Goal: Transaction & Acquisition: Purchase product/service

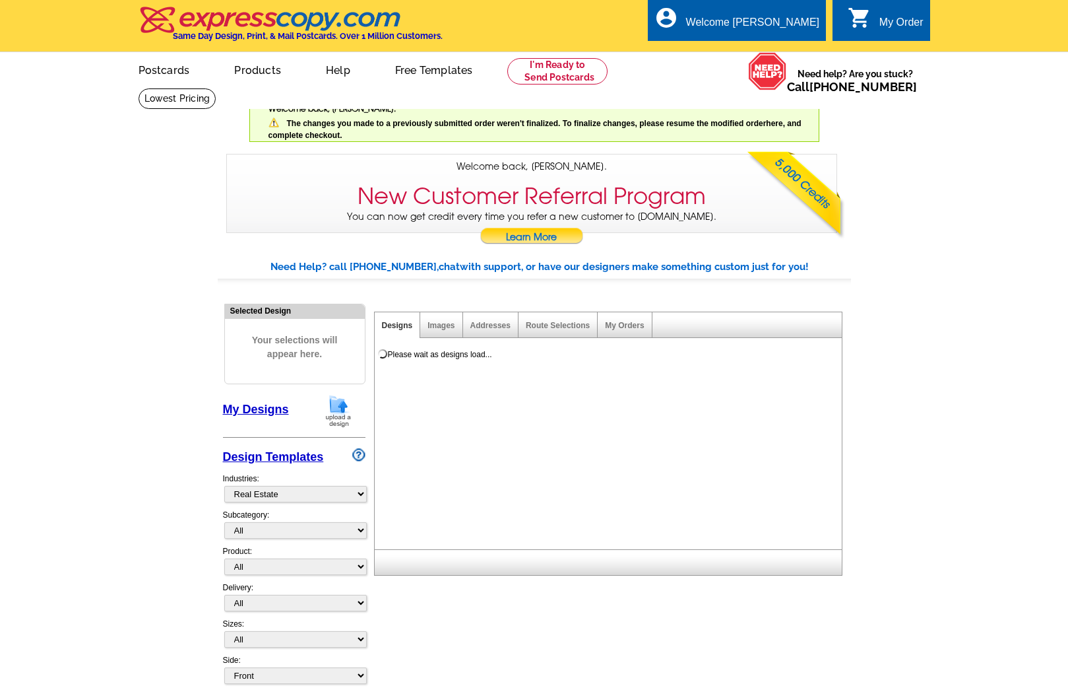
select select "785"
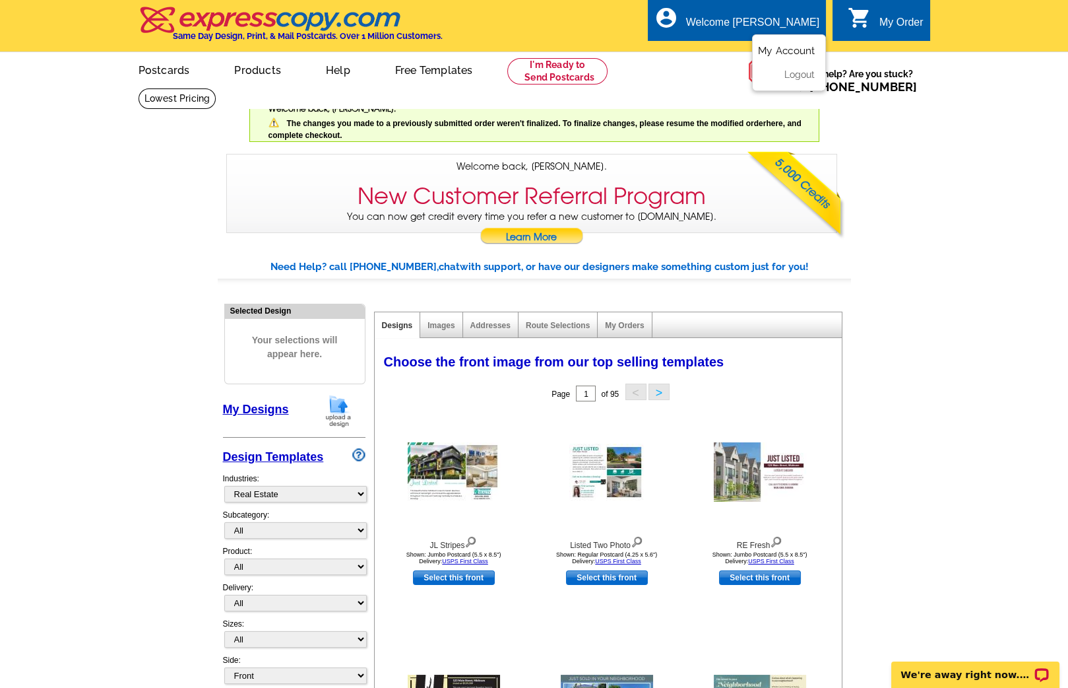
click at [779, 51] on link "My Account" at bounding box center [786, 51] width 57 height 12
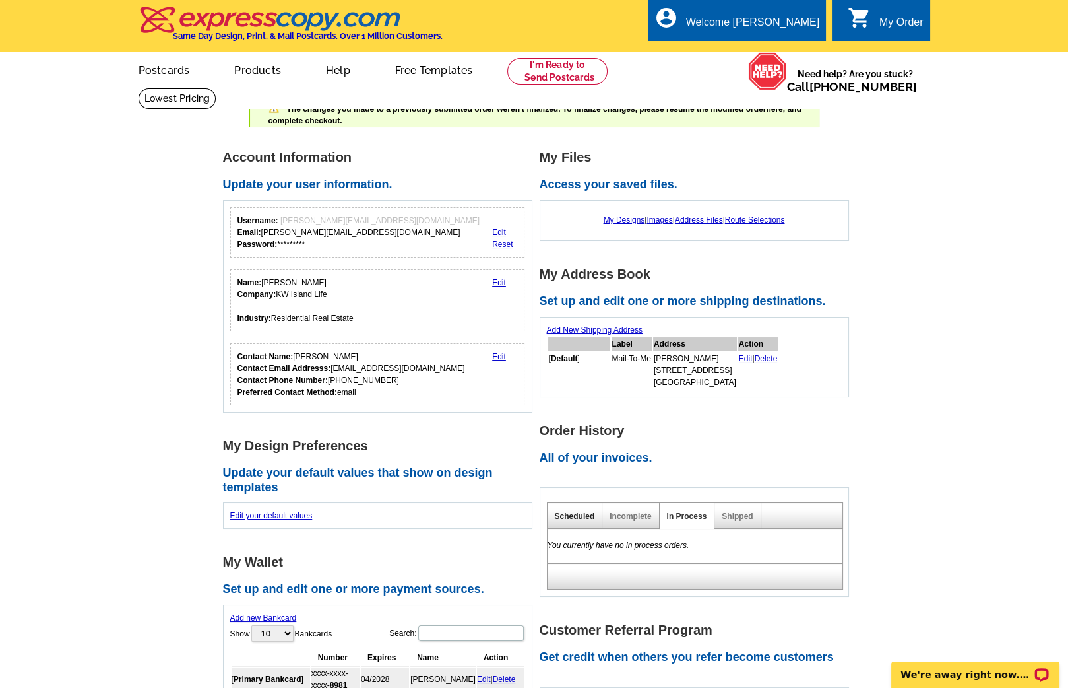
click at [556, 511] on link "Scheduled" at bounding box center [575, 515] width 40 height 9
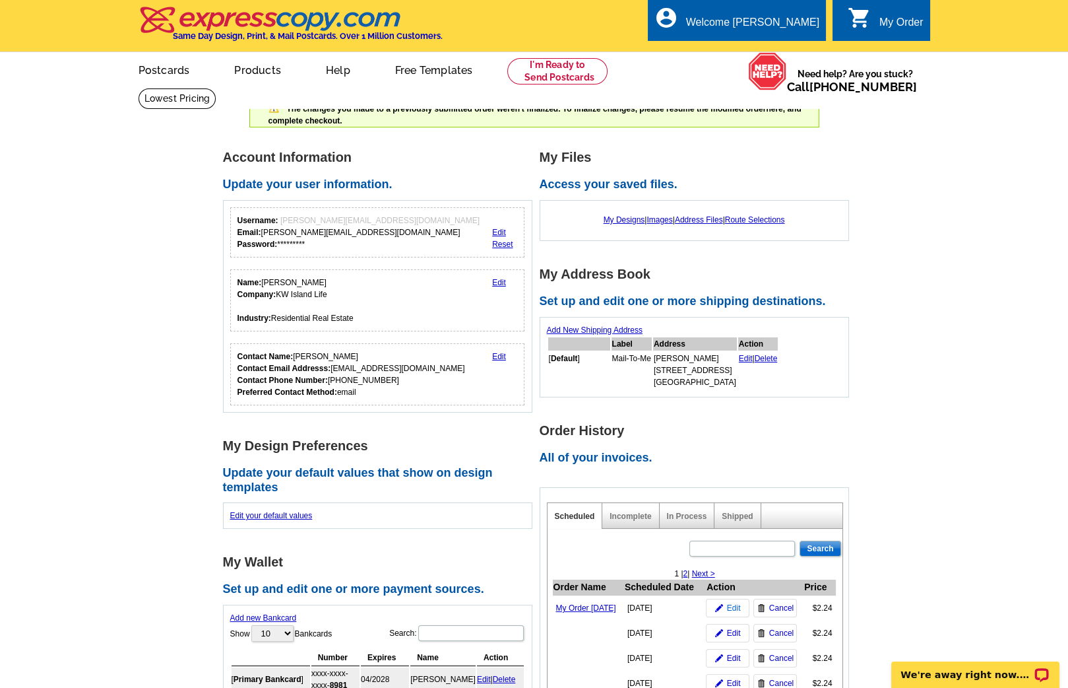
click at [737, 614] on span "Edit" at bounding box center [734, 608] width 14 height 12
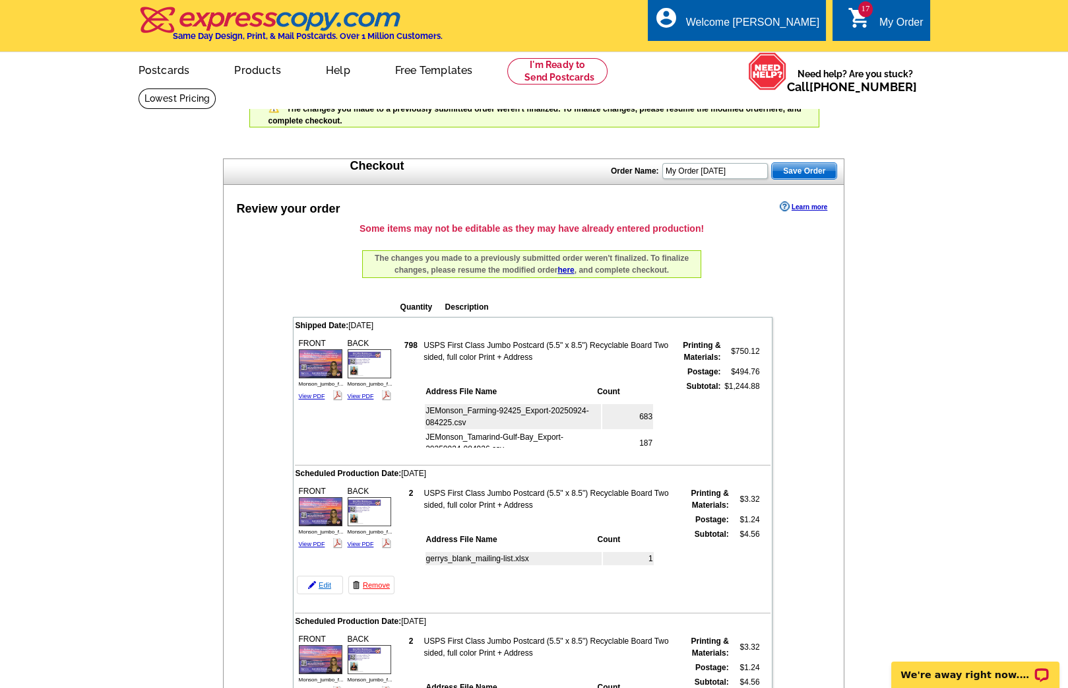
click at [322, 578] on link "Edit" at bounding box center [320, 584] width 46 height 18
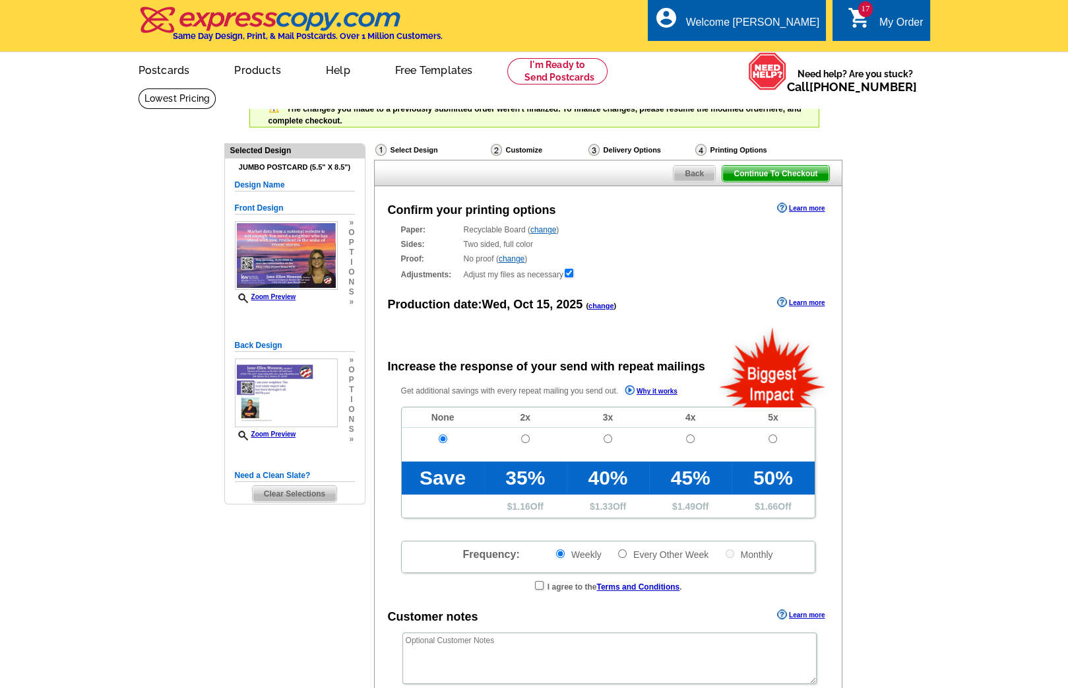
radio input "false"
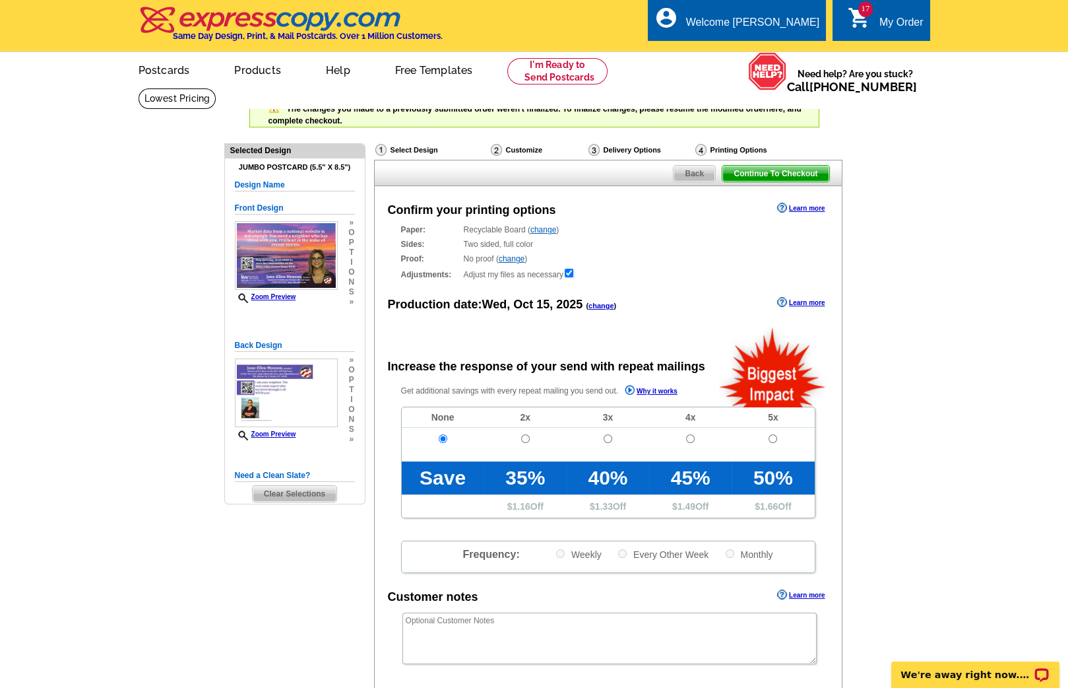
click at [602, 307] on link "change" at bounding box center [602, 306] width 26 height 8
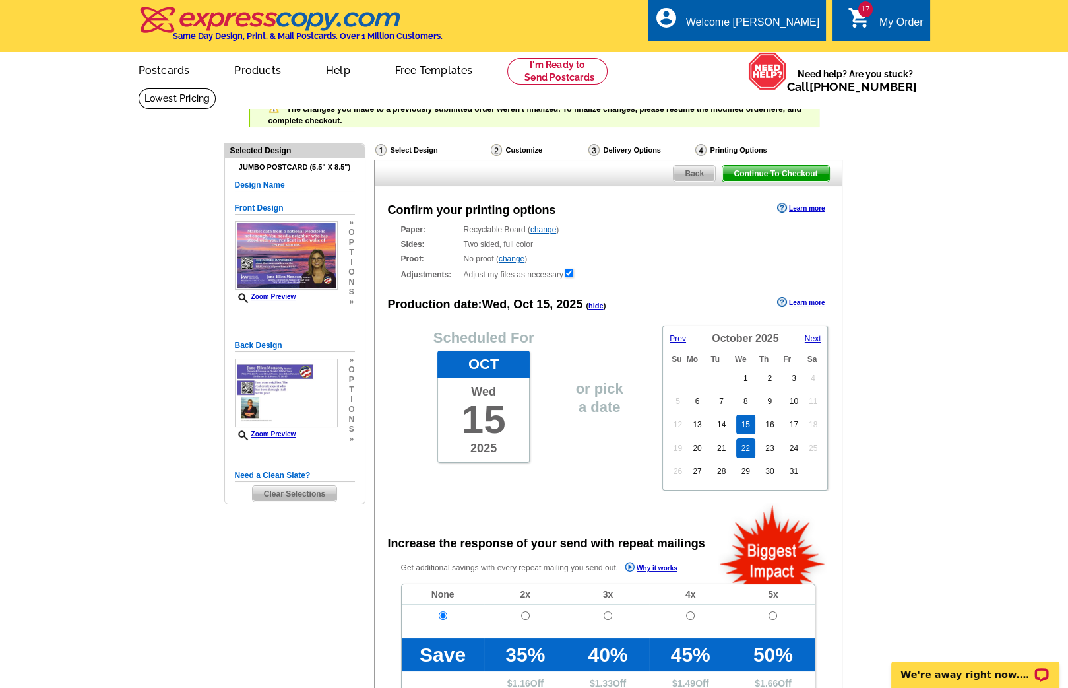
click at [742, 444] on link "22" at bounding box center [745, 448] width 19 height 20
click at [770, 443] on link "23" at bounding box center [769, 448] width 19 height 20
click at [775, 170] on span "Continue To Checkout" at bounding box center [776, 174] width 106 height 16
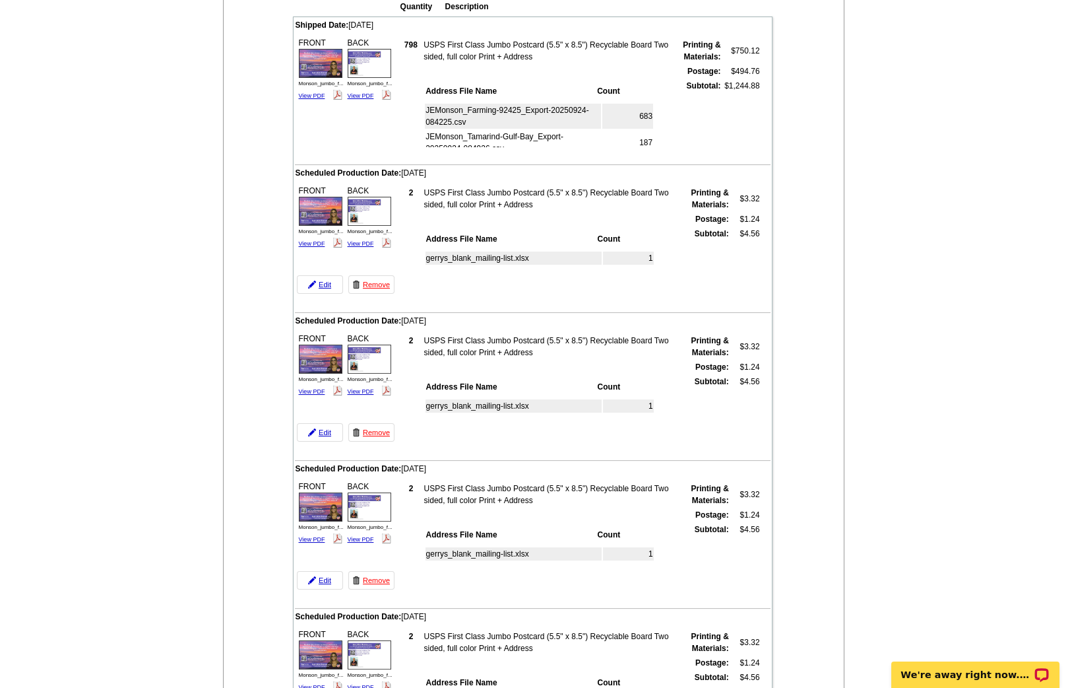
scroll to position [304, 0]
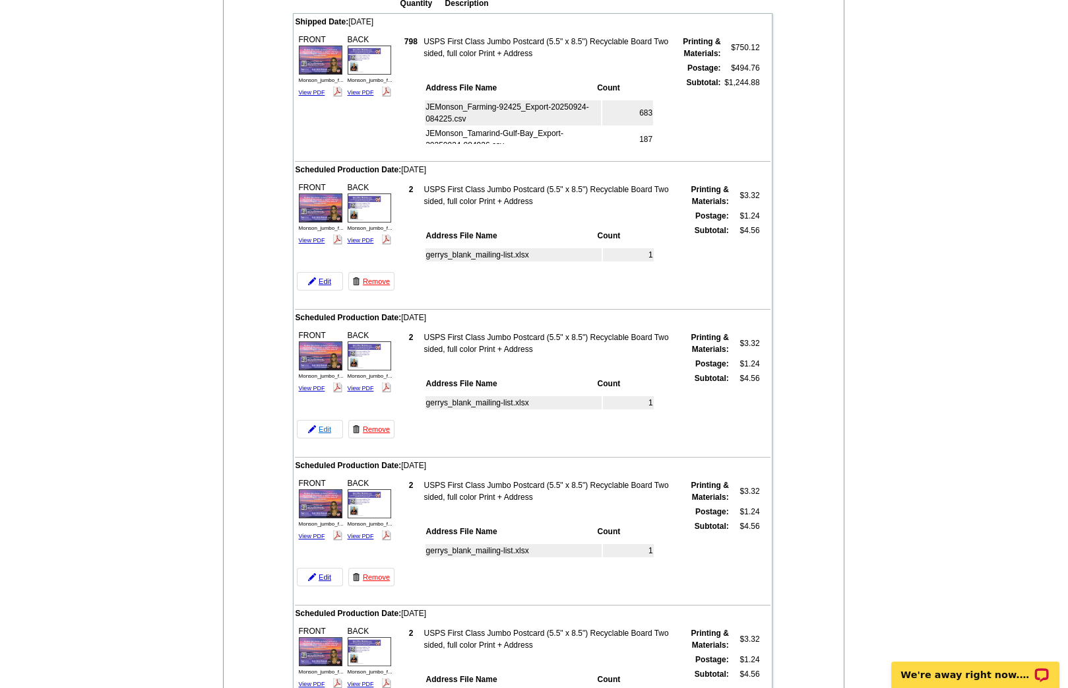
click at [327, 420] on link "Edit" at bounding box center [320, 429] width 46 height 18
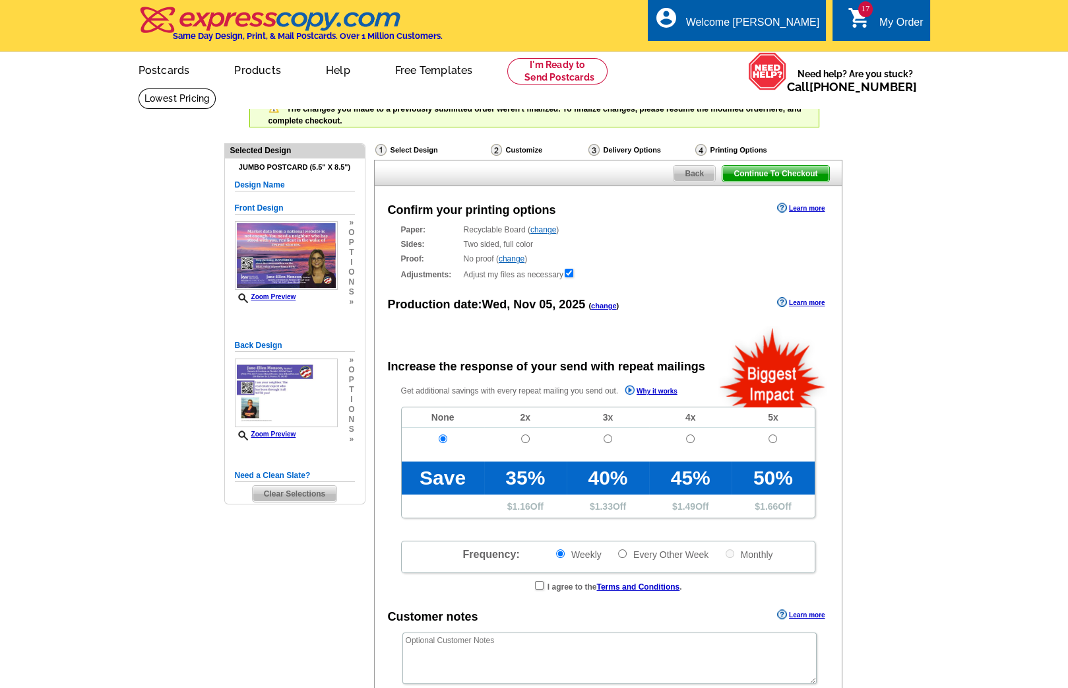
radio input "false"
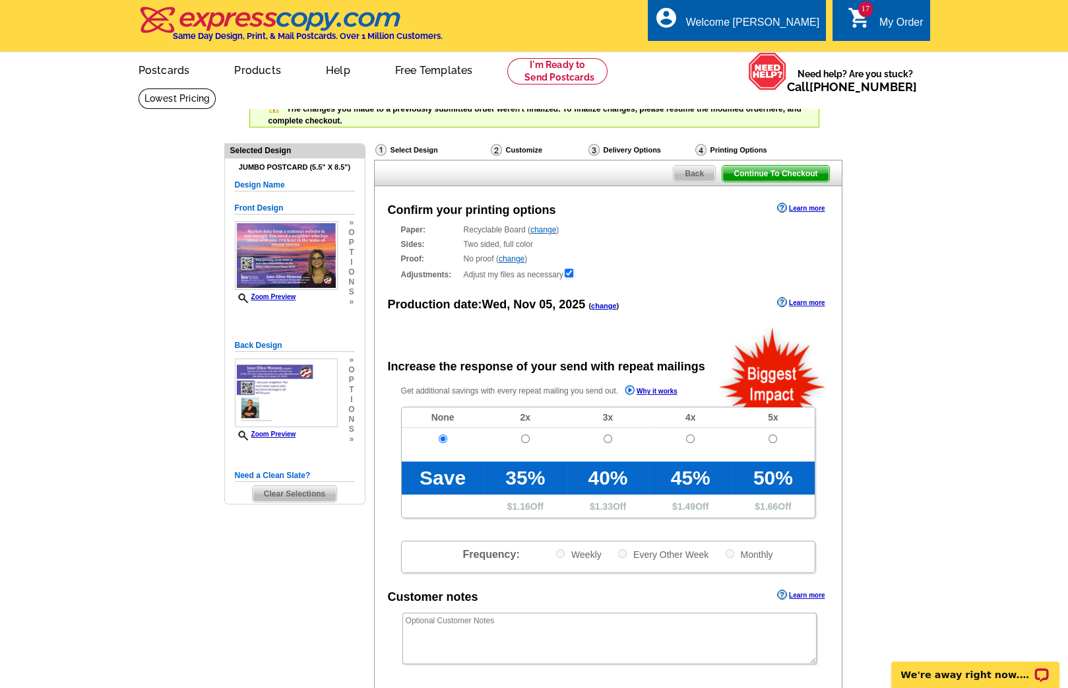
click at [606, 306] on link "change" at bounding box center [604, 306] width 26 height 8
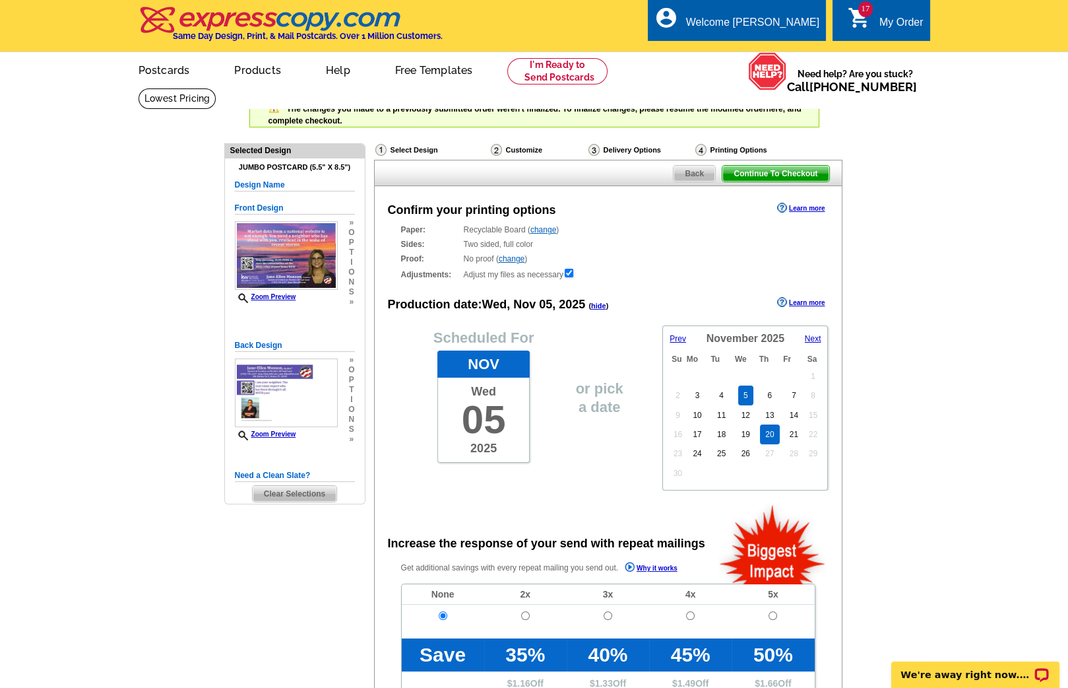
click at [777, 432] on link "20" at bounding box center [769, 434] width 19 height 20
click at [762, 172] on span "Continue To Checkout" at bounding box center [776, 174] width 106 height 16
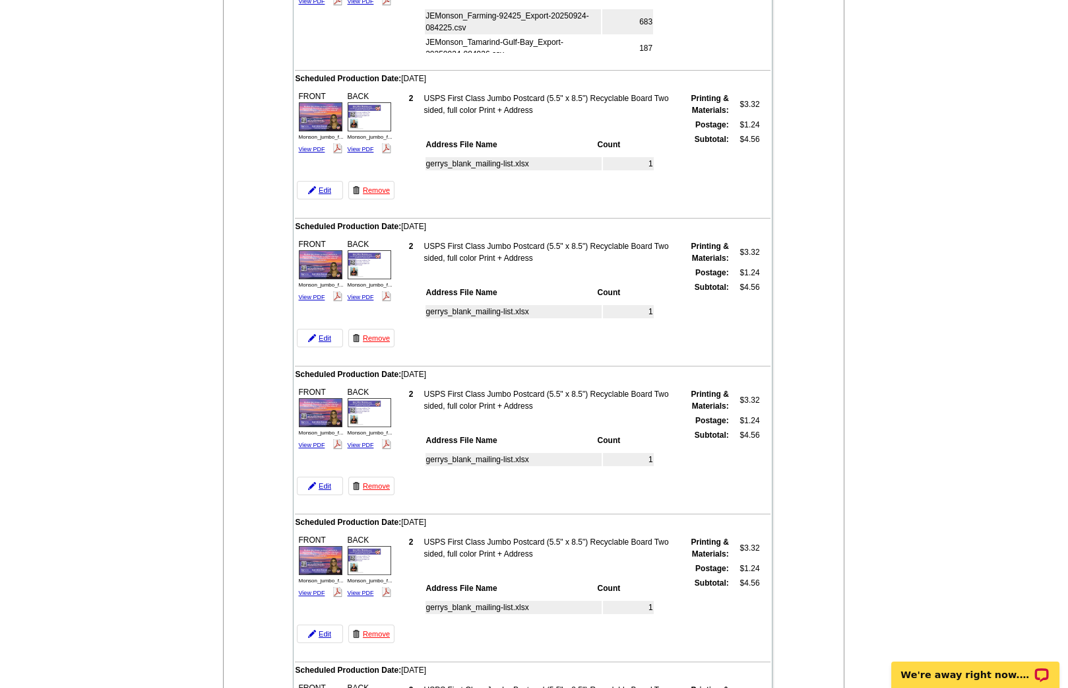
scroll to position [398, 0]
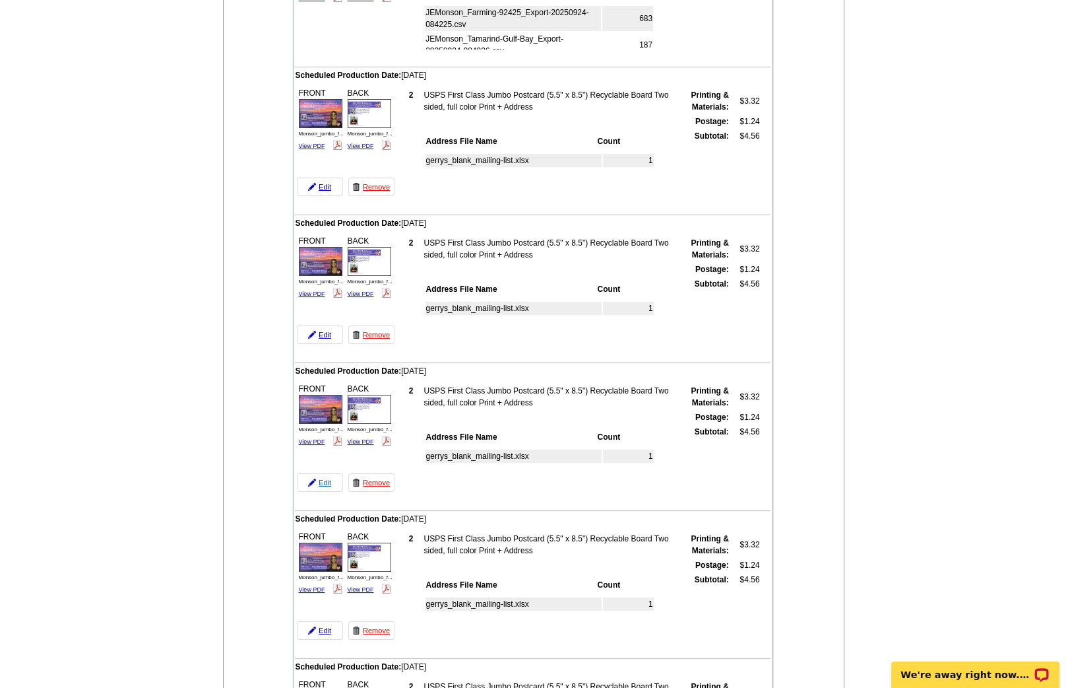
click at [321, 473] on link "Edit" at bounding box center [320, 482] width 46 height 18
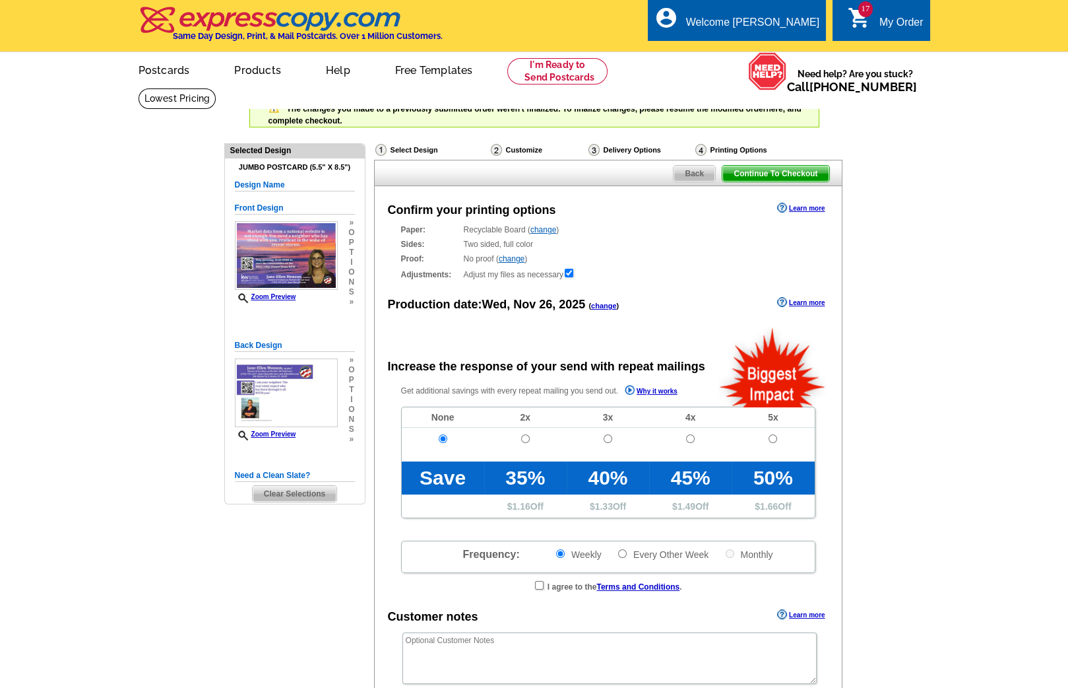
radio input "false"
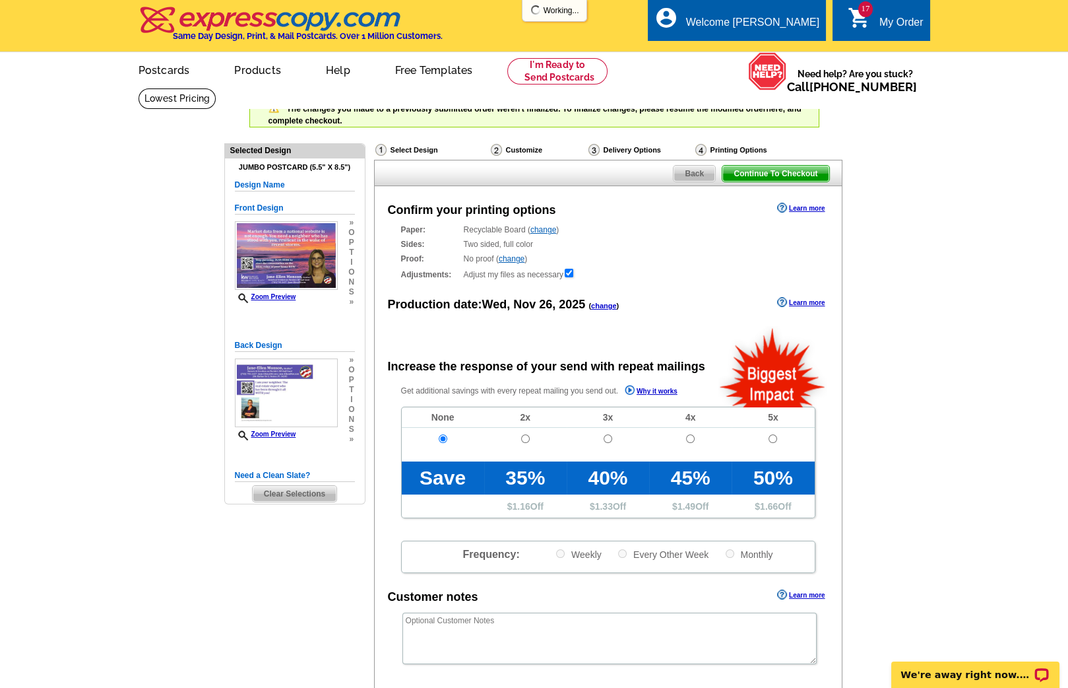
click at [608, 303] on link "change" at bounding box center [604, 306] width 26 height 8
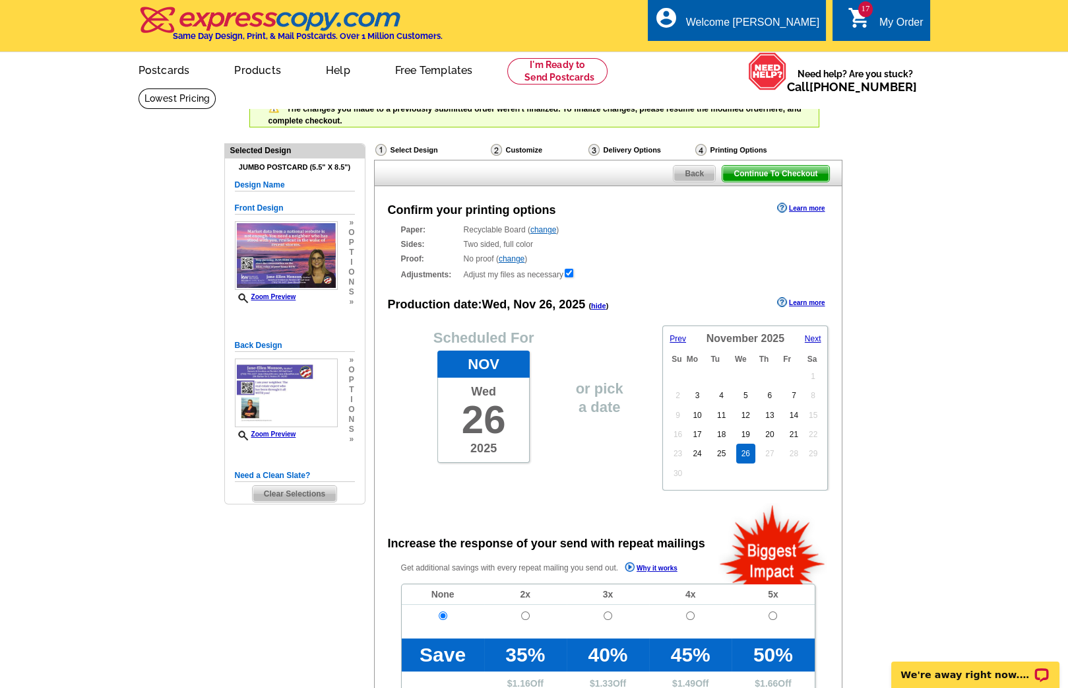
click at [807, 334] on span "Next" at bounding box center [813, 338] width 16 height 9
click at [769, 419] on link "18" at bounding box center [769, 424] width 19 height 20
click at [748, 173] on span "Continue To Checkout" at bounding box center [776, 174] width 106 height 16
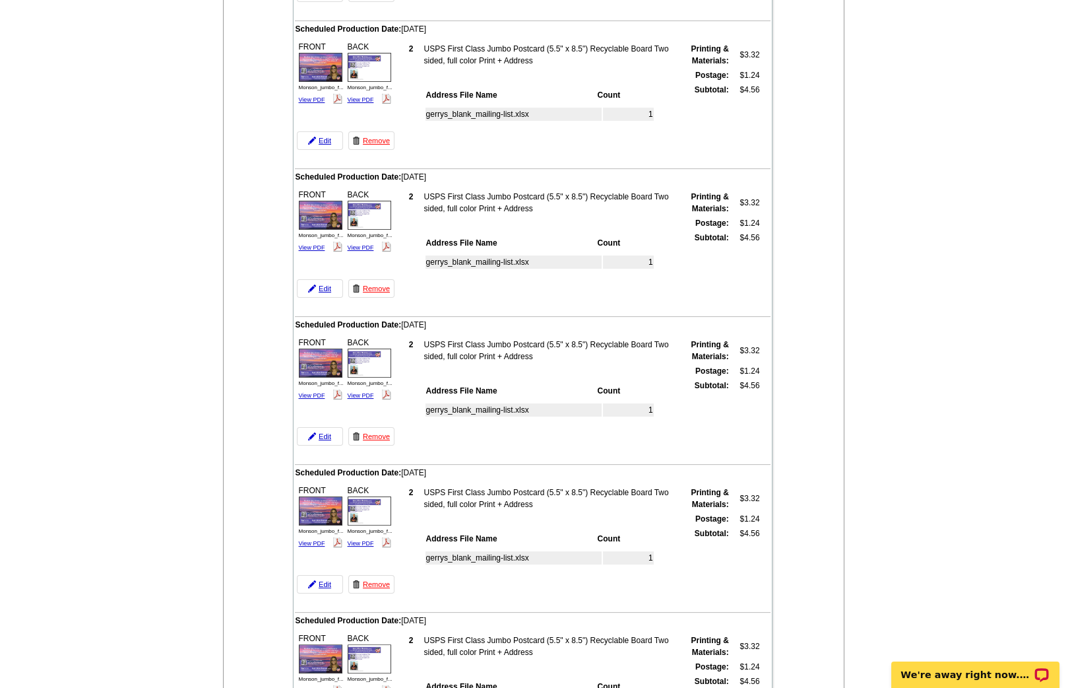
scroll to position [595, 0]
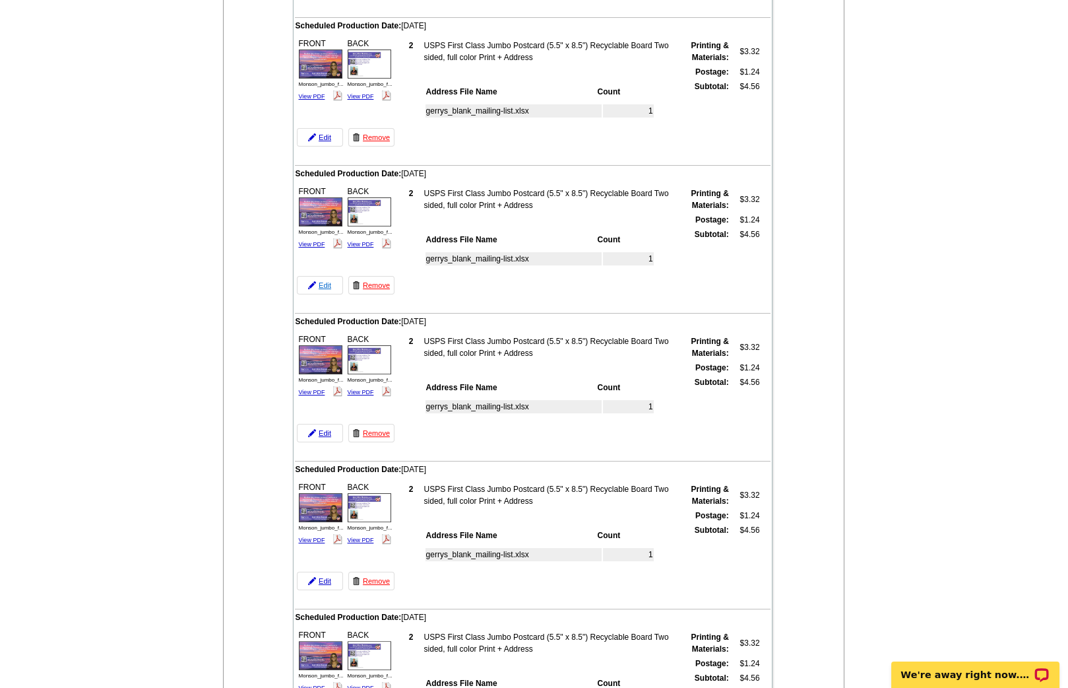
click at [321, 276] on link "Edit" at bounding box center [320, 285] width 46 height 18
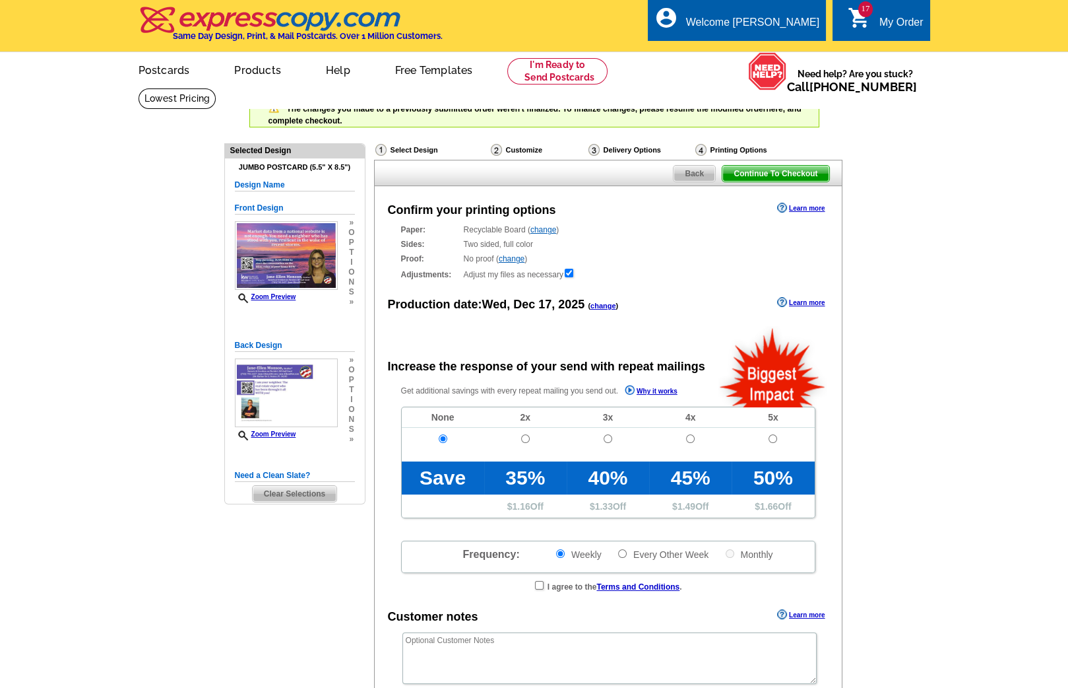
radio input "false"
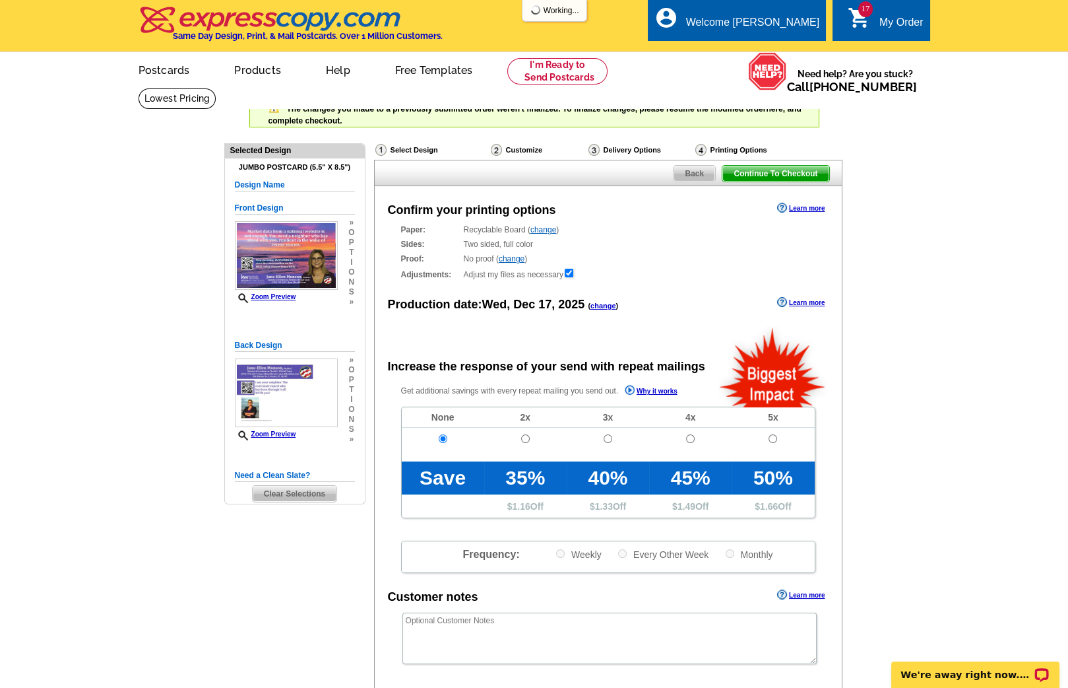
click at [606, 307] on link "change" at bounding box center [604, 306] width 26 height 8
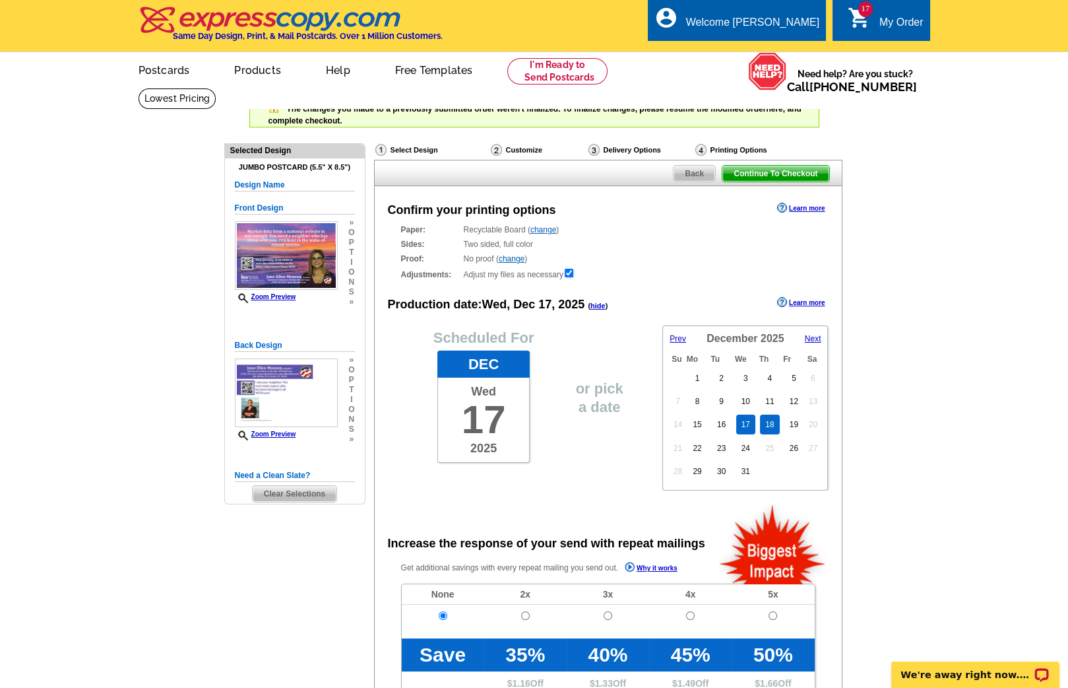
click at [763, 424] on link "18" at bounding box center [769, 424] width 19 height 20
click at [782, 169] on span "Continue To Checkout" at bounding box center [776, 174] width 106 height 16
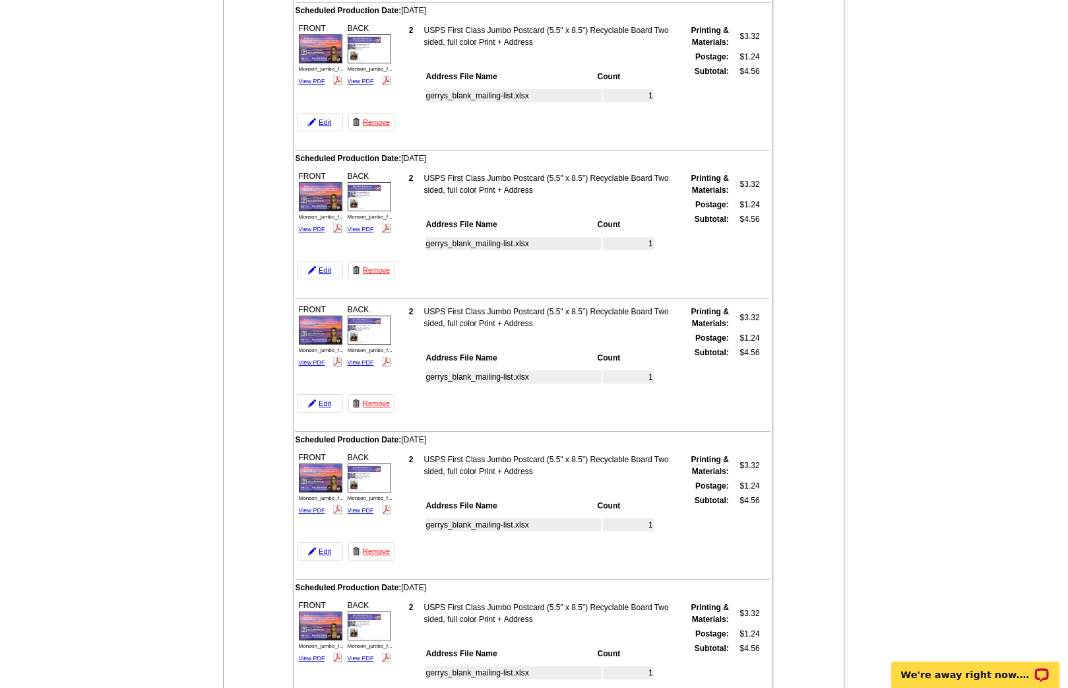
scroll to position [614, 0]
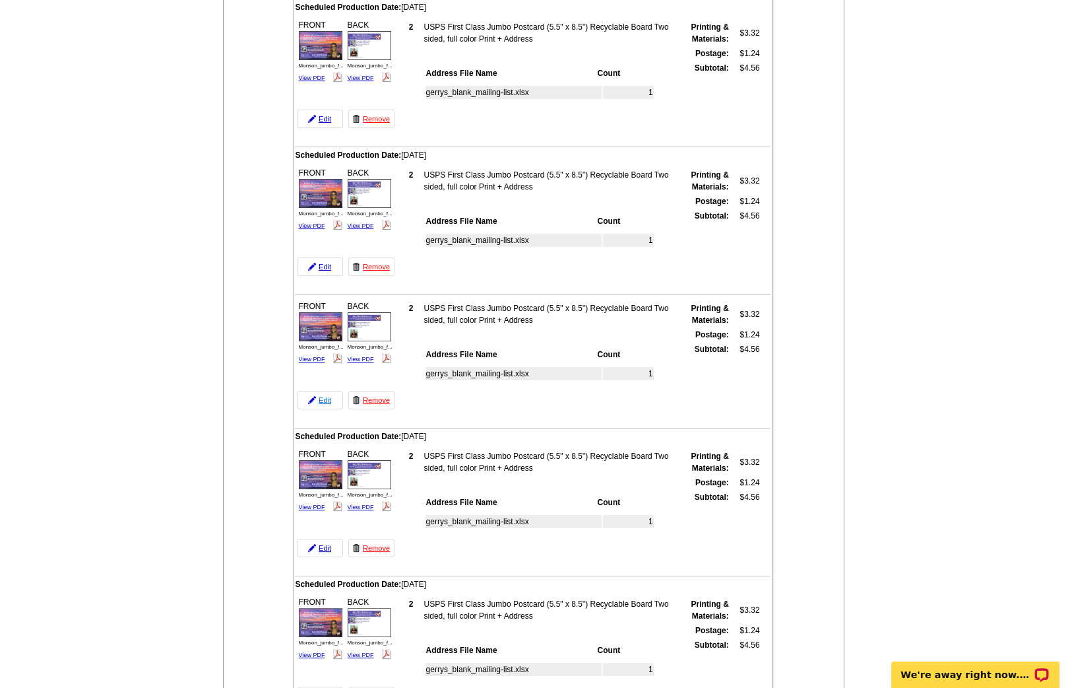
click at [325, 391] on link "Edit" at bounding box center [320, 400] width 46 height 18
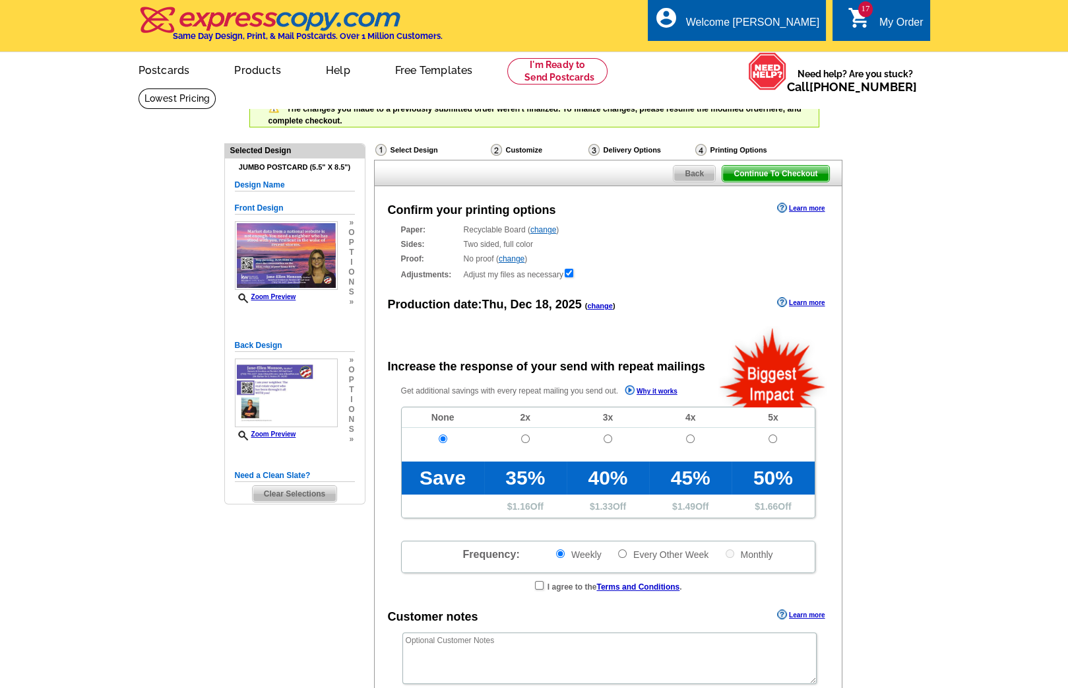
radio input "false"
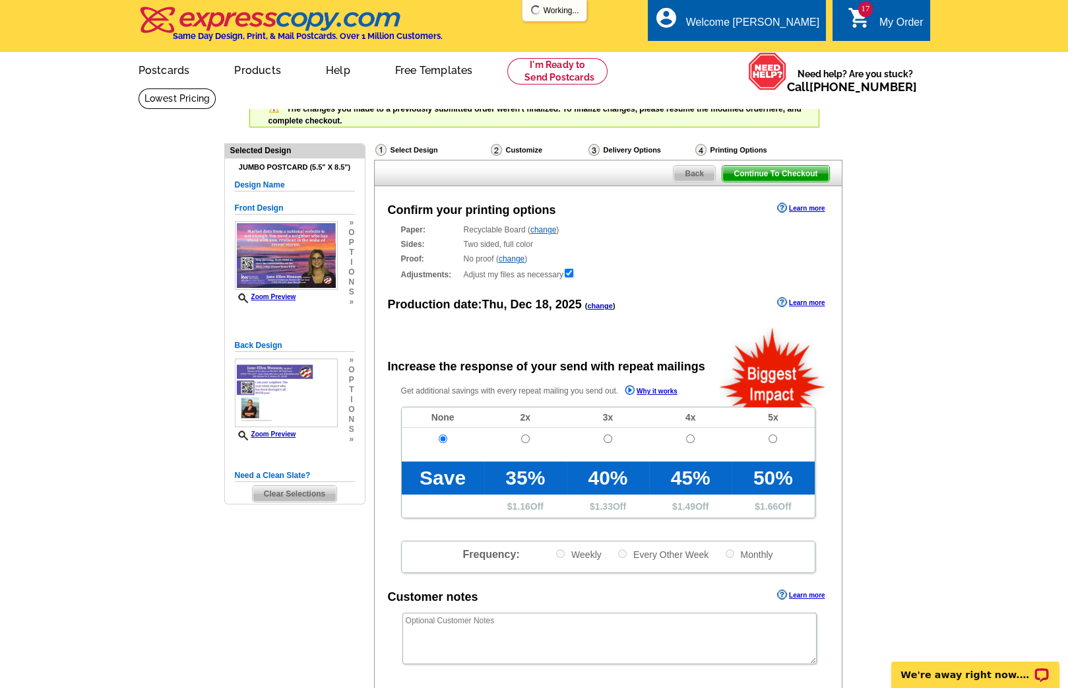
click at [600, 306] on link "change" at bounding box center [600, 306] width 26 height 8
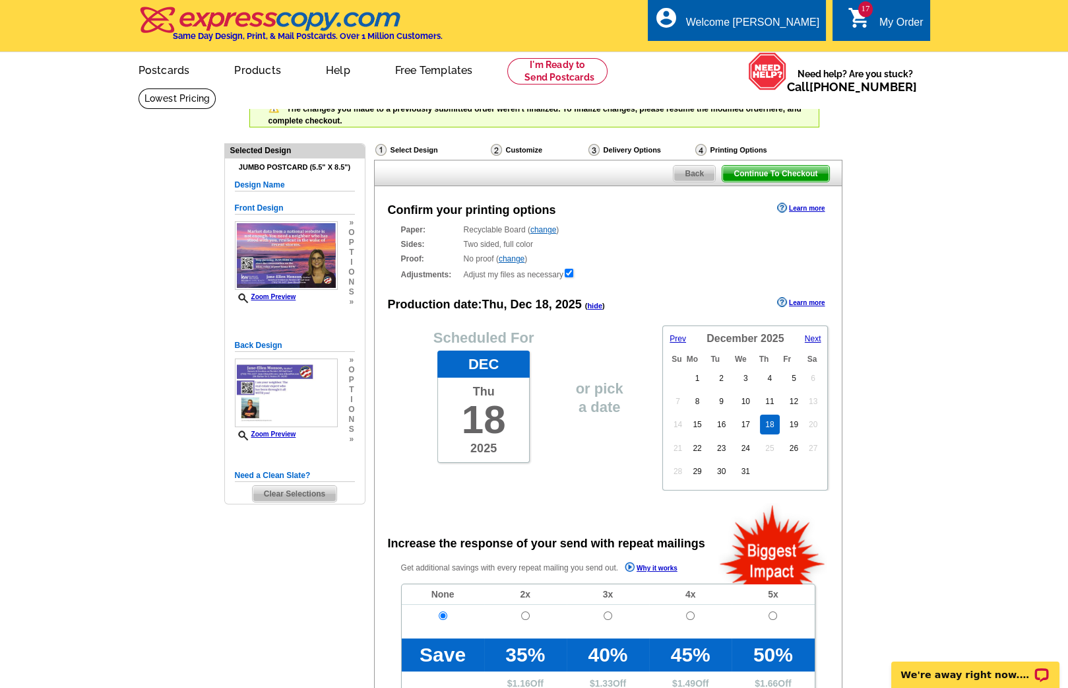
click at [810, 335] on span "Next" at bounding box center [813, 338] width 16 height 9
click at [770, 443] on link "22" at bounding box center [769, 448] width 19 height 20
click at [766, 171] on span "Continue To Checkout" at bounding box center [776, 174] width 106 height 16
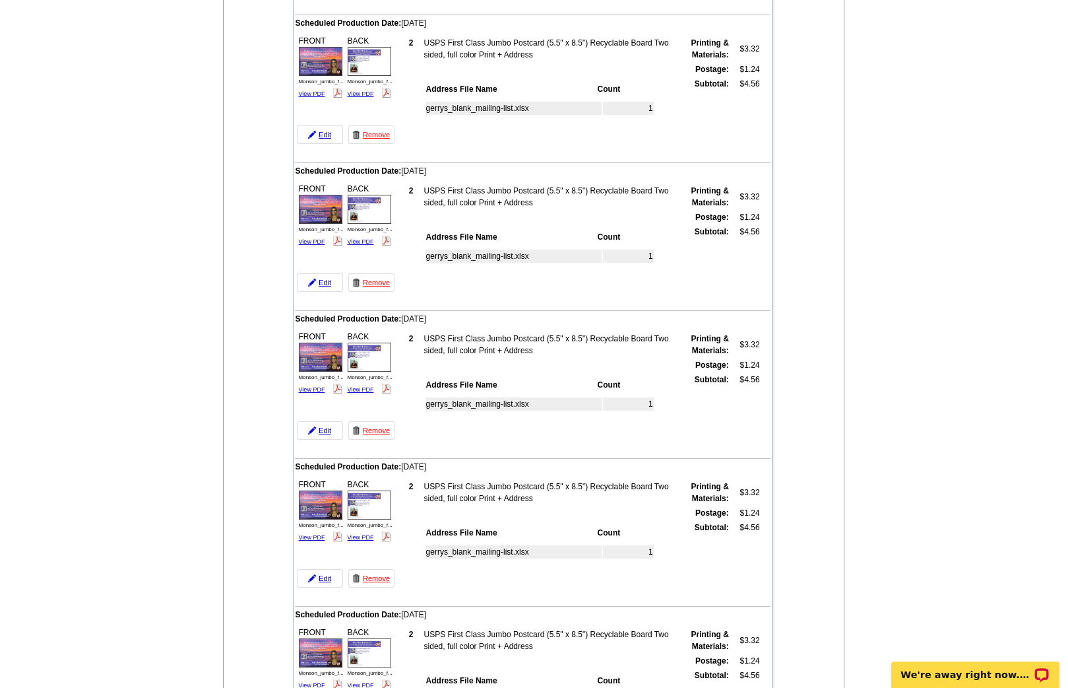
scroll to position [451, 0]
click at [322, 567] on link "Edit" at bounding box center [320, 576] width 46 height 18
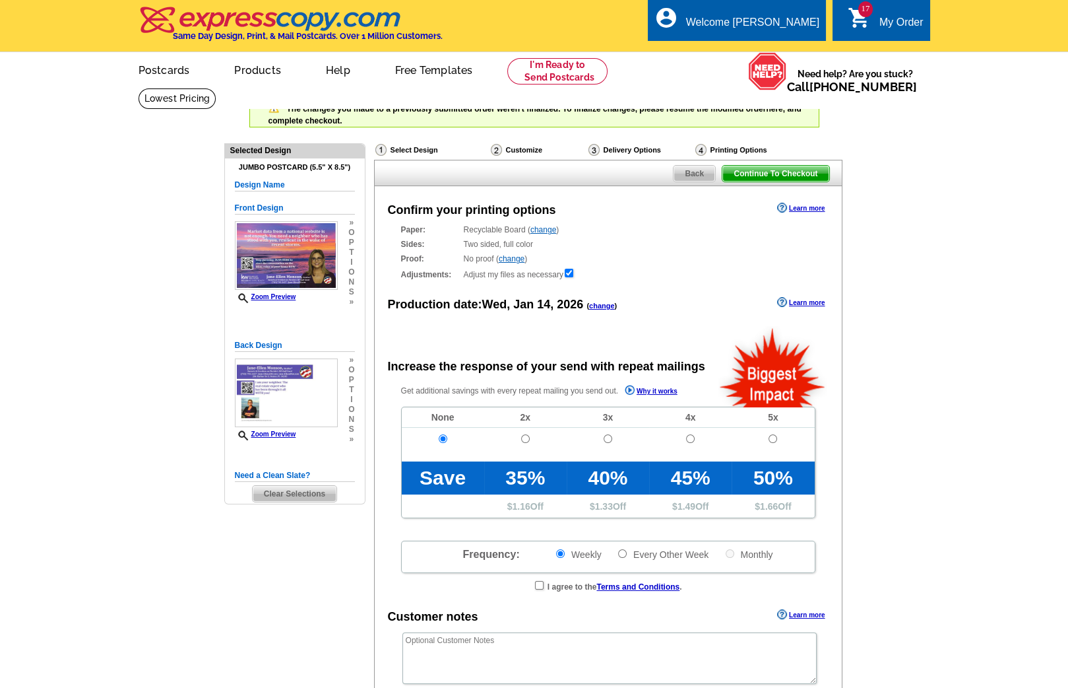
radio input "false"
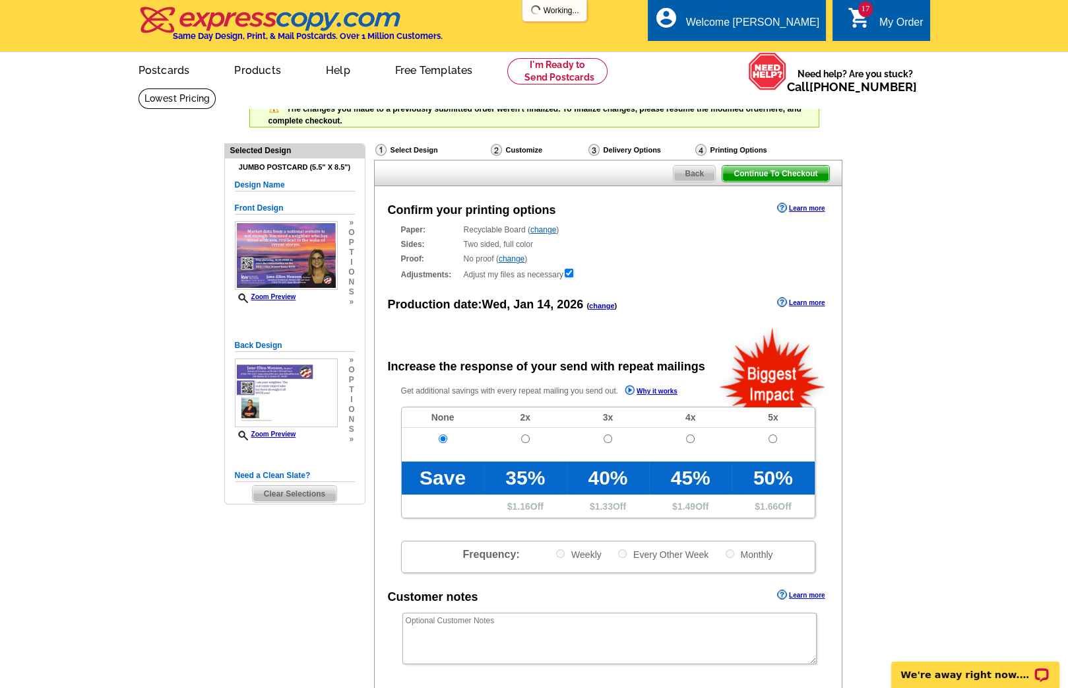
click at [600, 305] on link "change" at bounding box center [602, 306] width 26 height 8
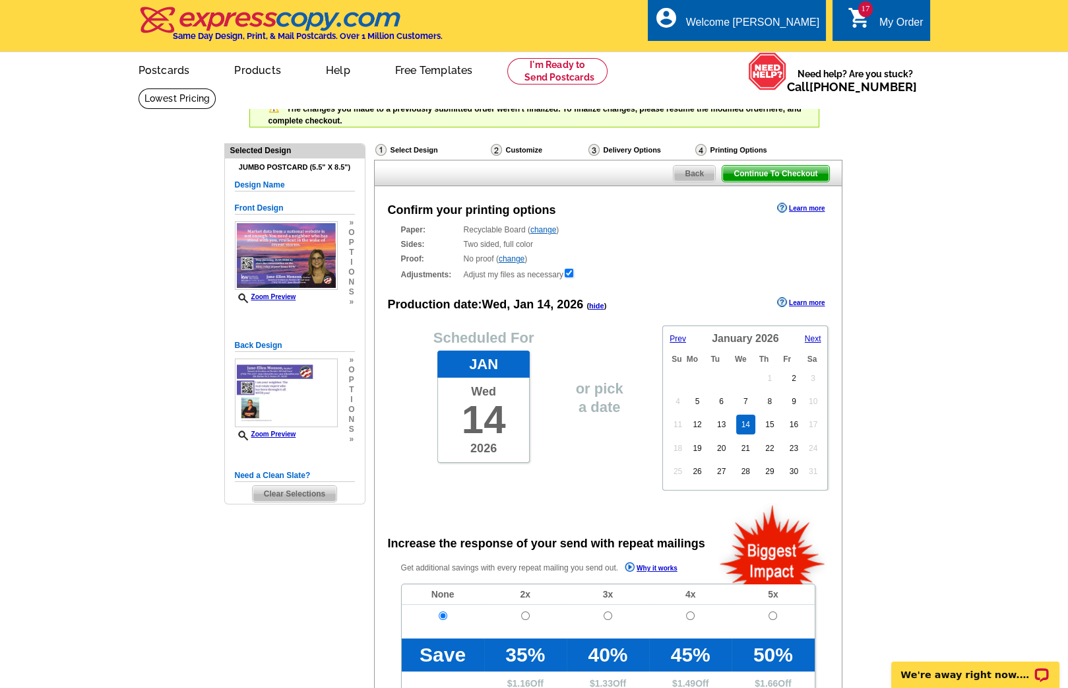
click at [677, 337] on span "Prev" at bounding box center [678, 338] width 16 height 9
click at [805, 337] on span "Next" at bounding box center [813, 338] width 16 height 9
click at [770, 401] on link "8" at bounding box center [770, 401] width 15 height 20
click at [736, 176] on span "Continue To Checkout" at bounding box center [776, 174] width 106 height 16
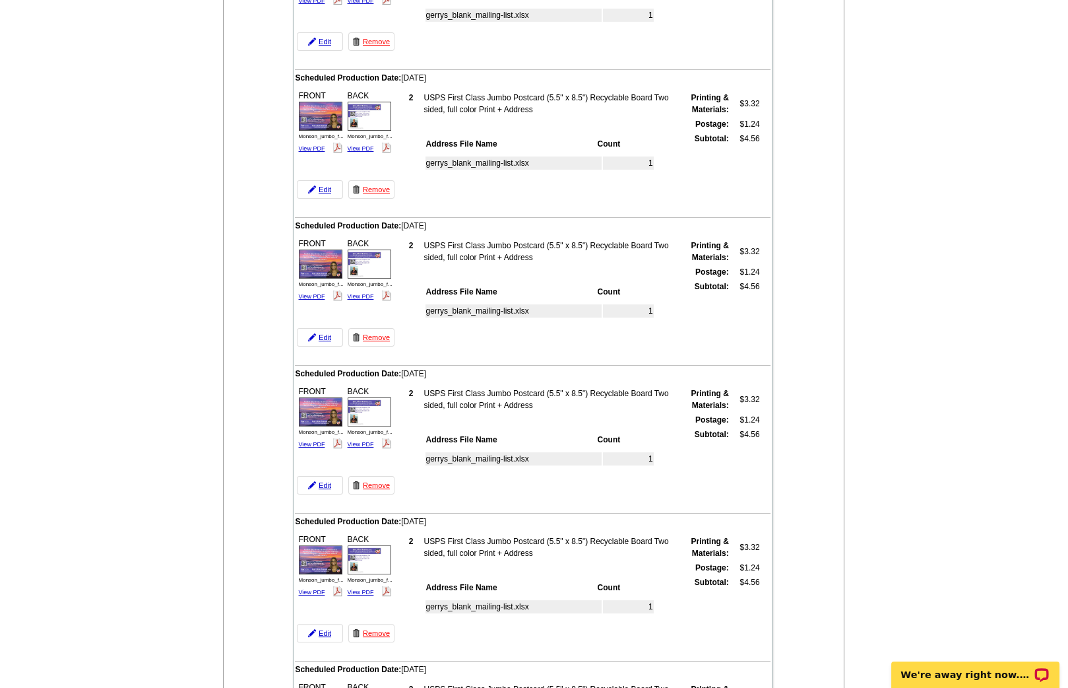
drag, startPoint x: 449, startPoint y: 210, endPoint x: 496, endPoint y: 213, distance: 46.3
click at [496, 219] on td "Scheduled Production Date: Thursday January 8th, 2026" at bounding box center [533, 225] width 476 height 13
click at [317, 476] on link "Edit" at bounding box center [320, 485] width 46 height 18
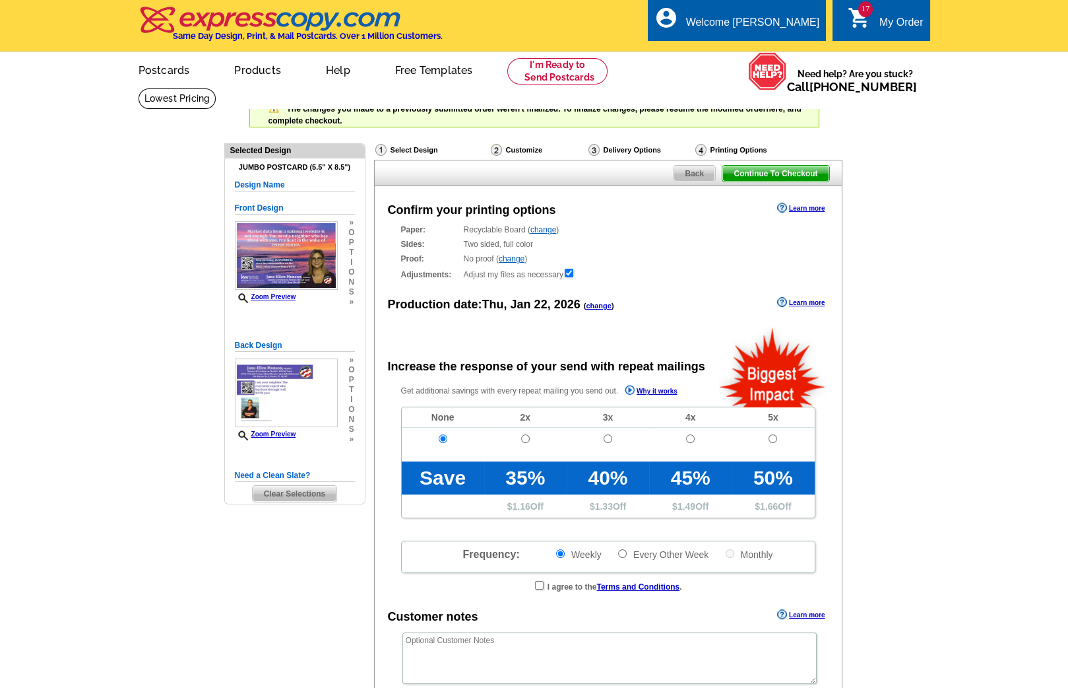
radio input "false"
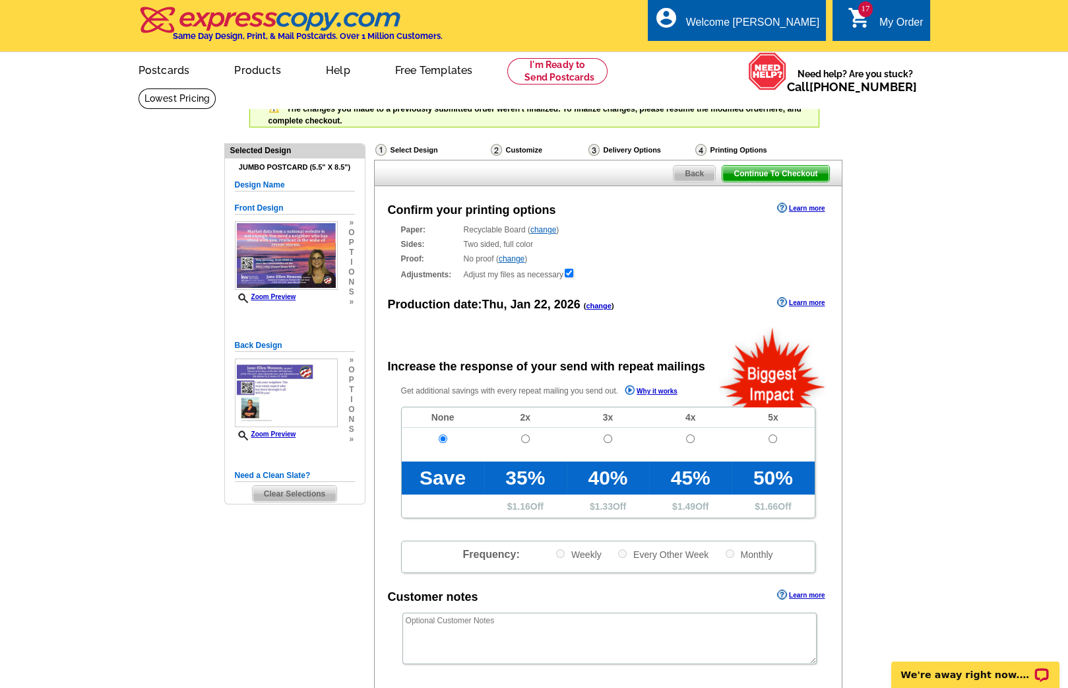
click at [608, 305] on link "change" at bounding box center [599, 306] width 26 height 8
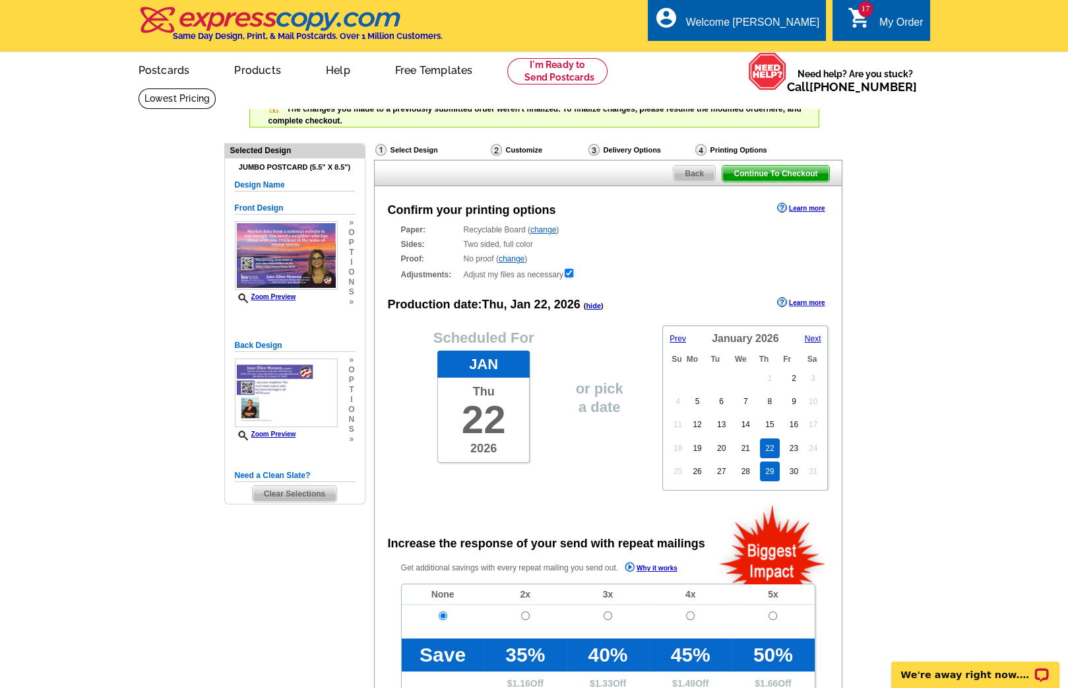
click at [773, 463] on link "29" at bounding box center [769, 471] width 19 height 20
click at [794, 172] on span "Continue To Checkout" at bounding box center [776, 174] width 106 height 16
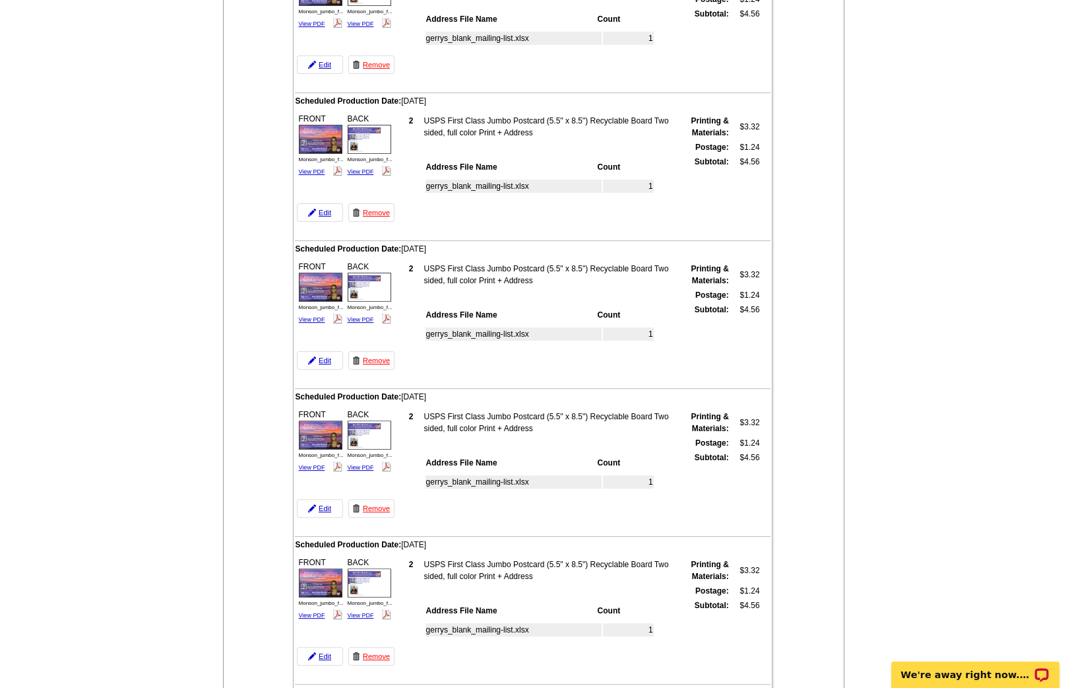
scroll to position [819, 0]
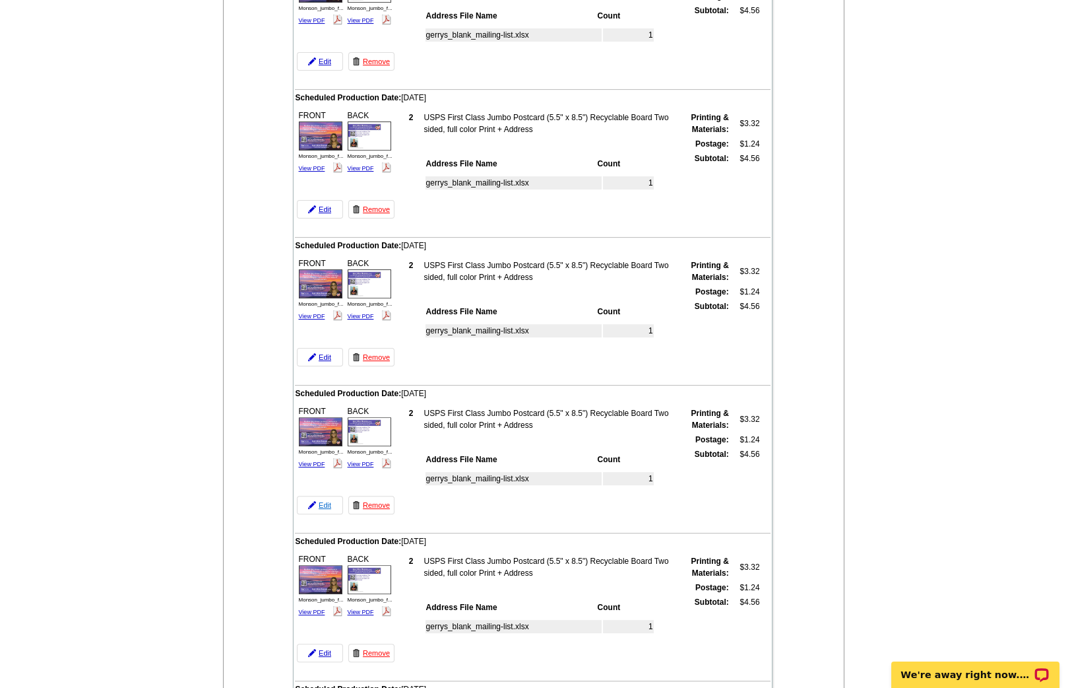
click at [319, 496] on link "Edit" at bounding box center [320, 505] width 46 height 18
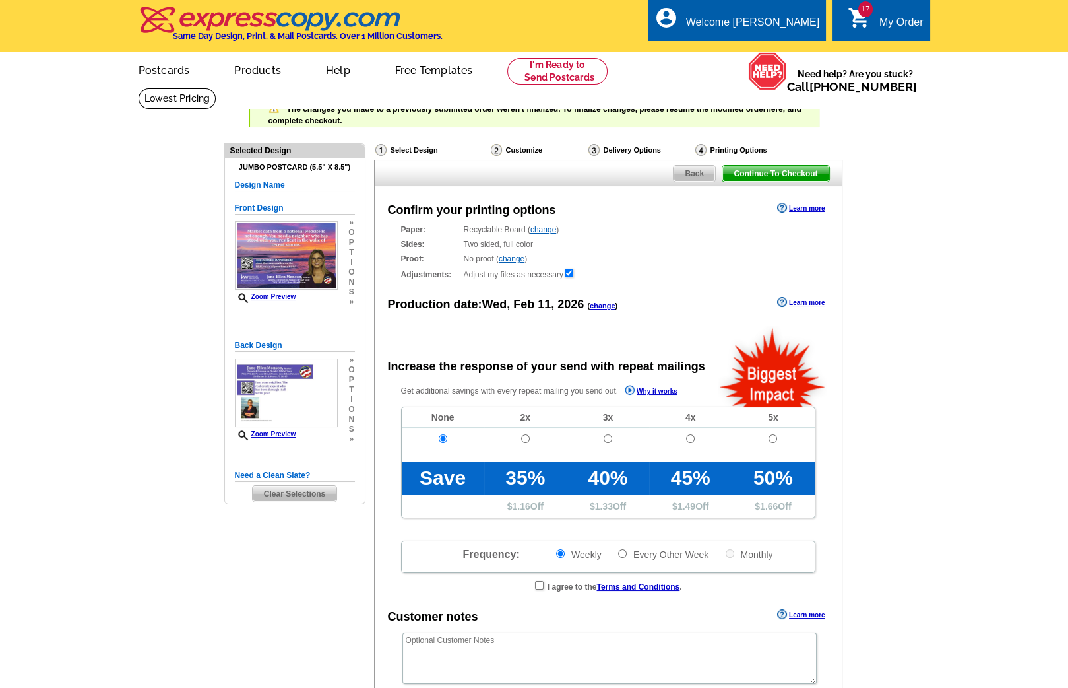
radio input "false"
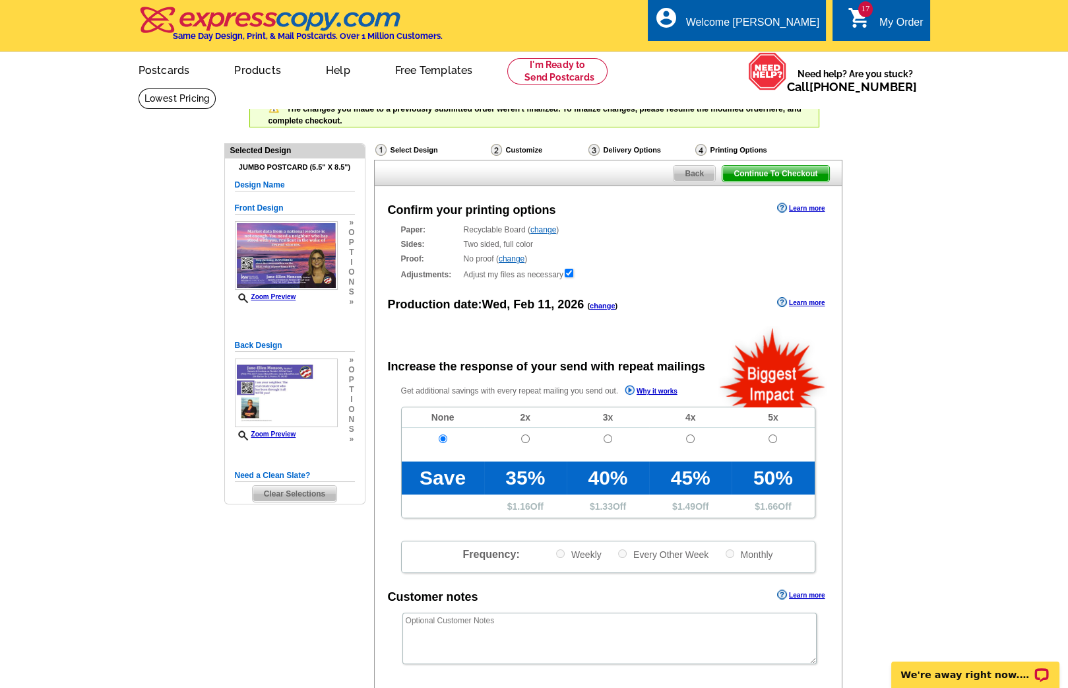
click at [599, 306] on link "change" at bounding box center [603, 306] width 26 height 8
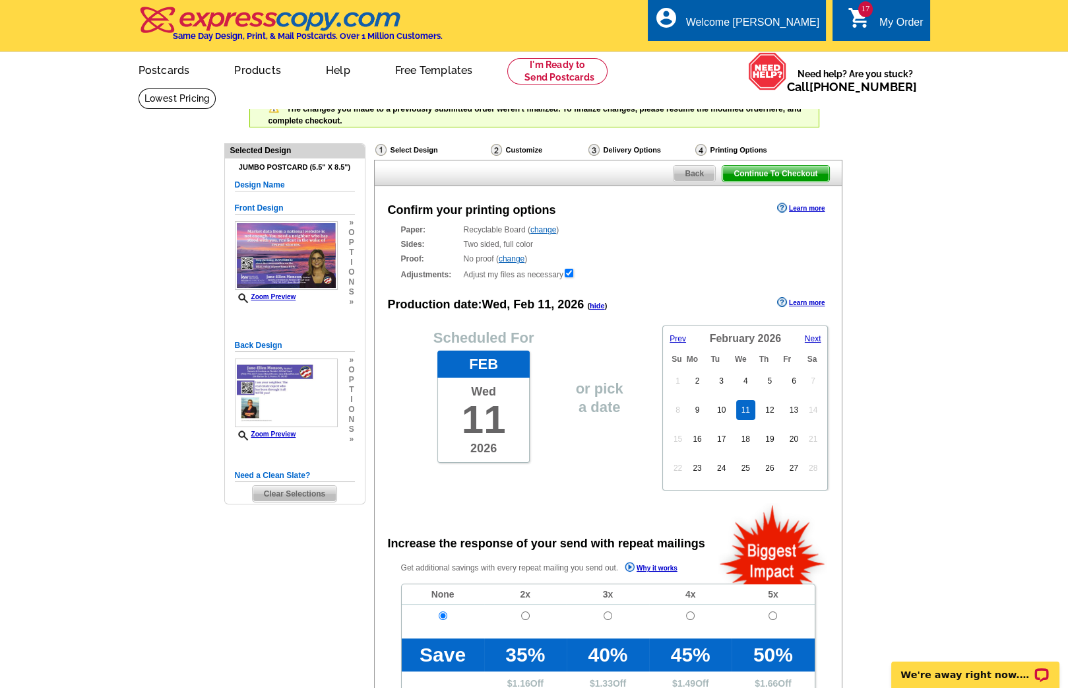
click at [676, 334] on span "Prev" at bounding box center [678, 338] width 16 height 9
click at [811, 335] on span "Next" at bounding box center [813, 338] width 16 height 9
click at [770, 435] on link "19" at bounding box center [769, 439] width 19 height 20
click at [760, 174] on span "Continue To Checkout" at bounding box center [776, 174] width 106 height 16
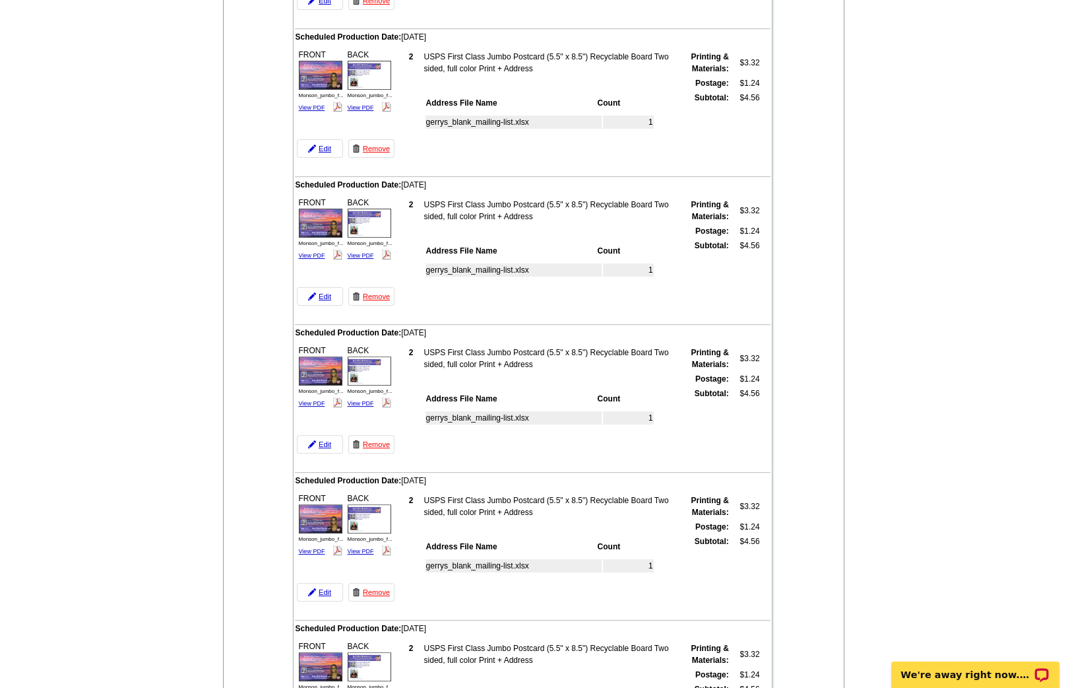
scroll to position [880, 0]
click at [323, 582] on link "Edit" at bounding box center [320, 591] width 46 height 18
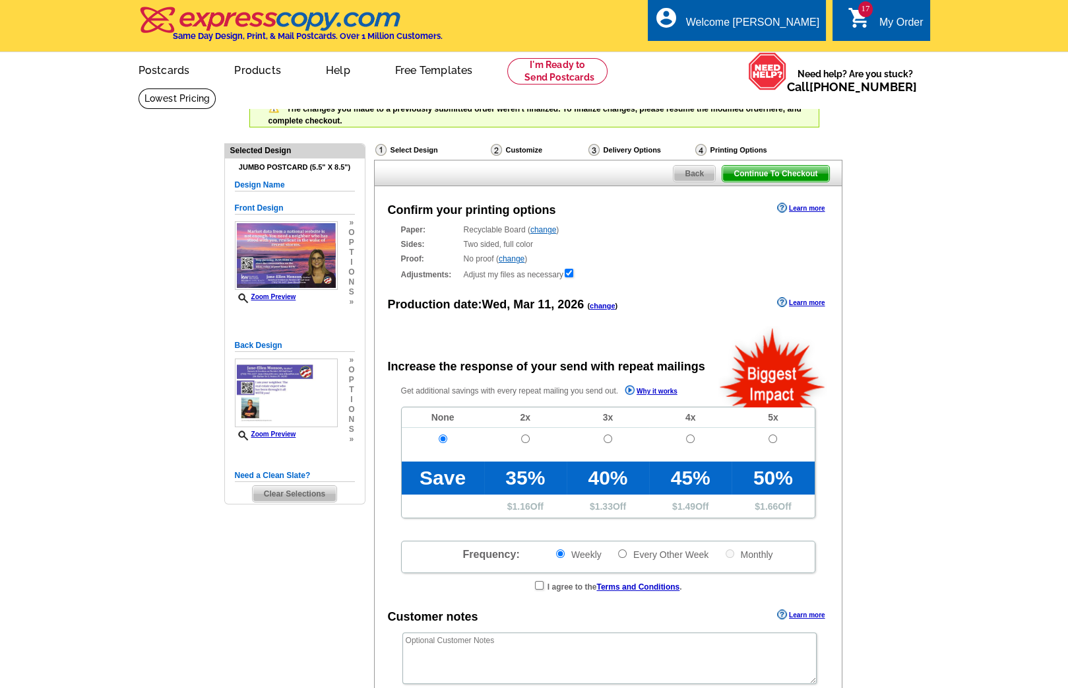
radio input "false"
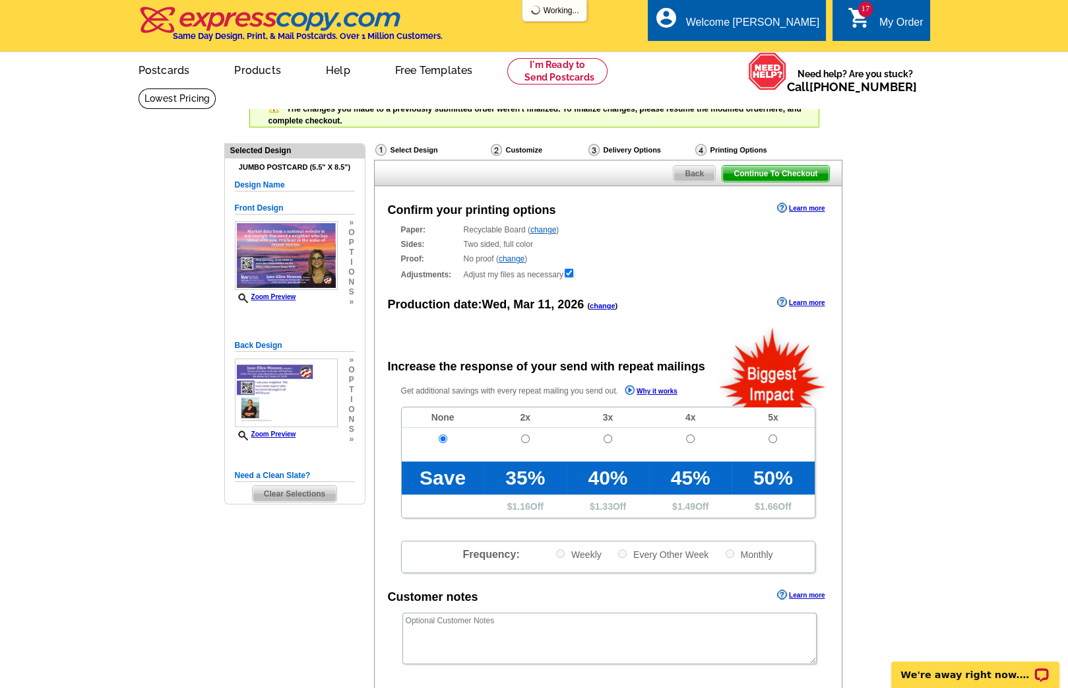
click at [608, 306] on link "change" at bounding box center [603, 306] width 26 height 8
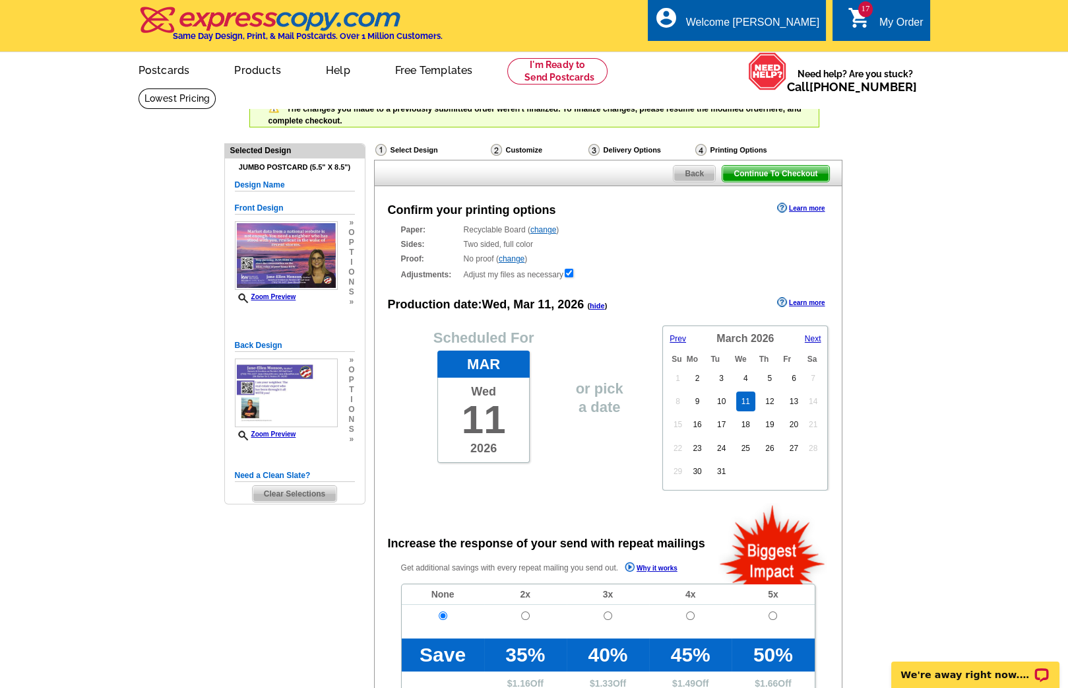
click at [675, 337] on span "Prev" at bounding box center [678, 338] width 16 height 9
click at [812, 335] on span "Next" at bounding box center [813, 338] width 16 height 9
click at [769, 395] on link "12" at bounding box center [769, 401] width 19 height 20
click at [773, 168] on span "Continue To Checkout" at bounding box center [776, 174] width 106 height 16
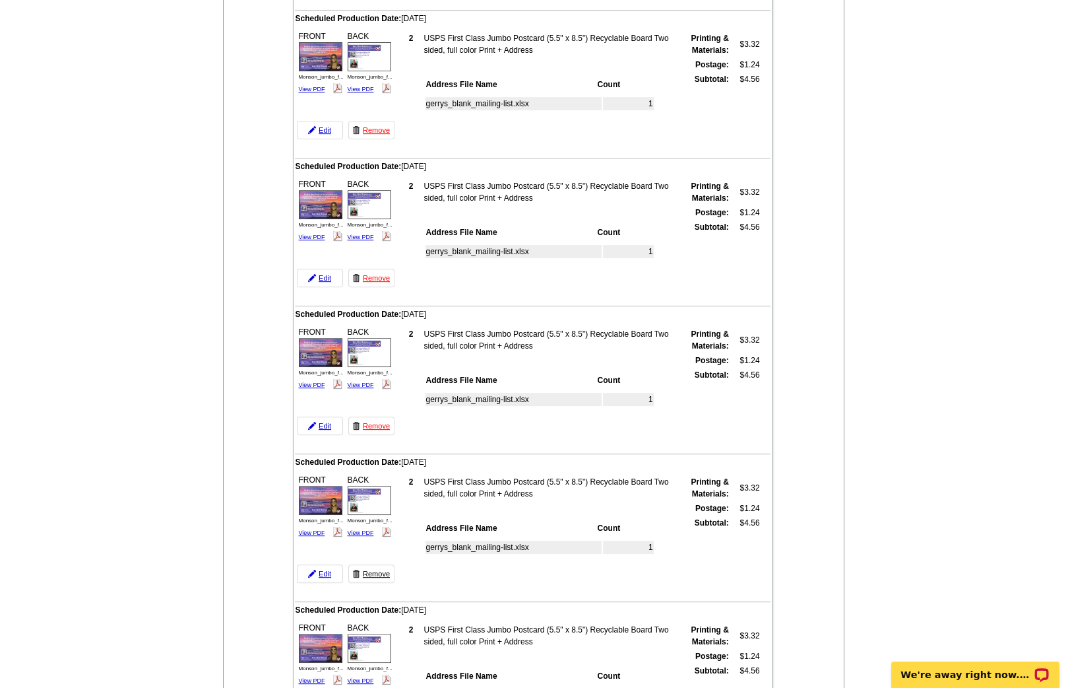
scroll to position [1051, 0]
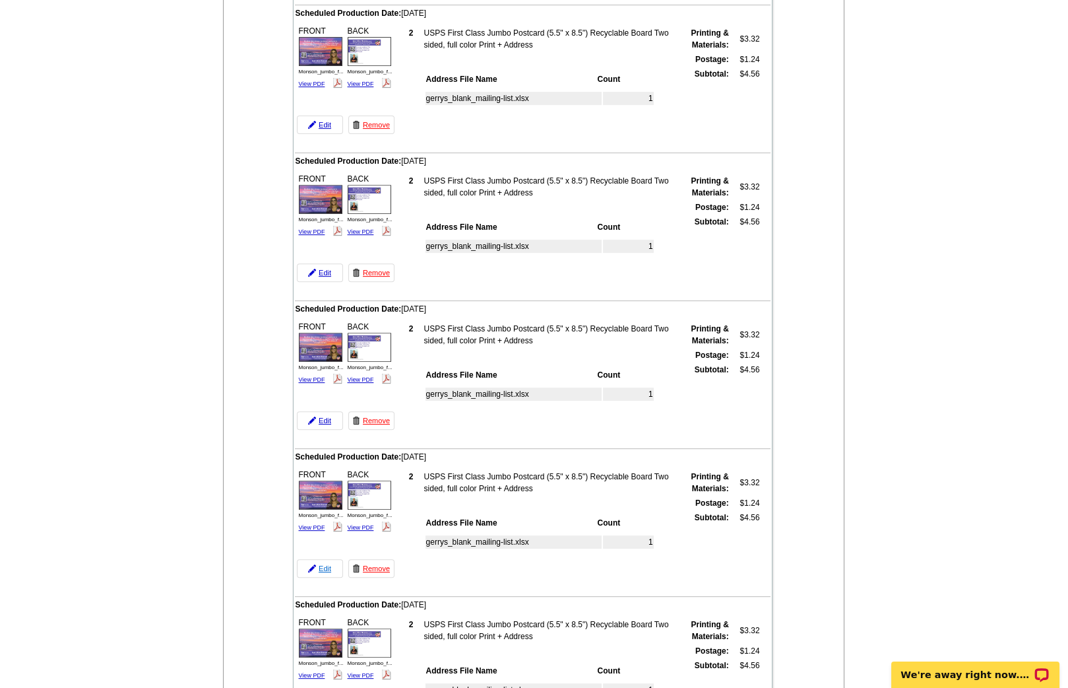
click at [323, 559] on link "Edit" at bounding box center [320, 568] width 46 height 18
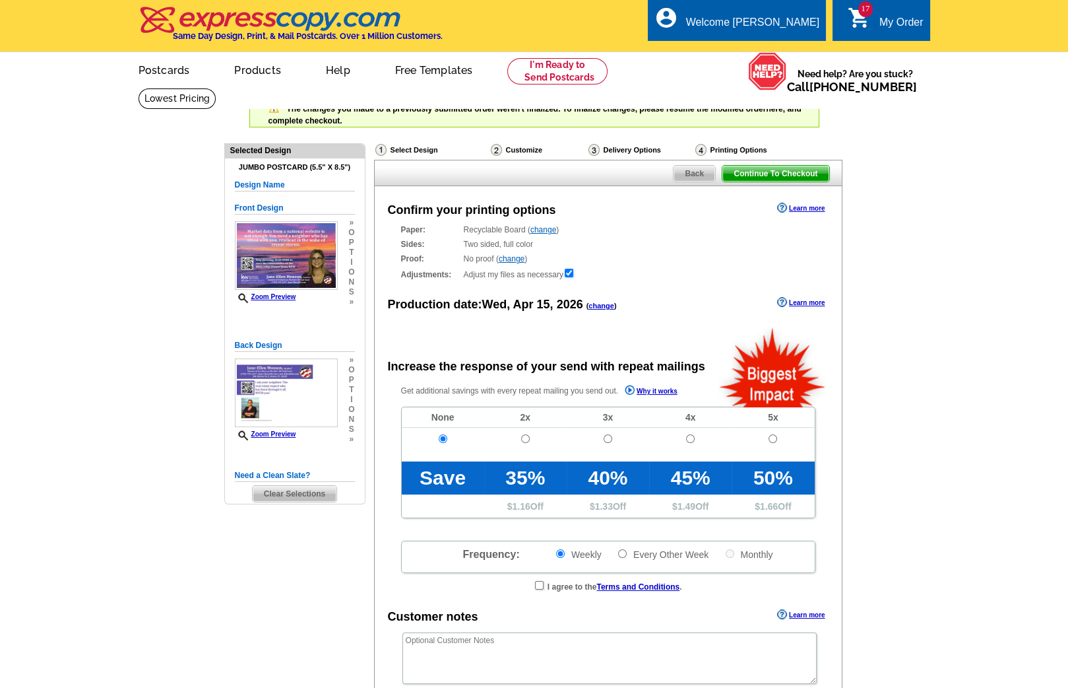
radio input "false"
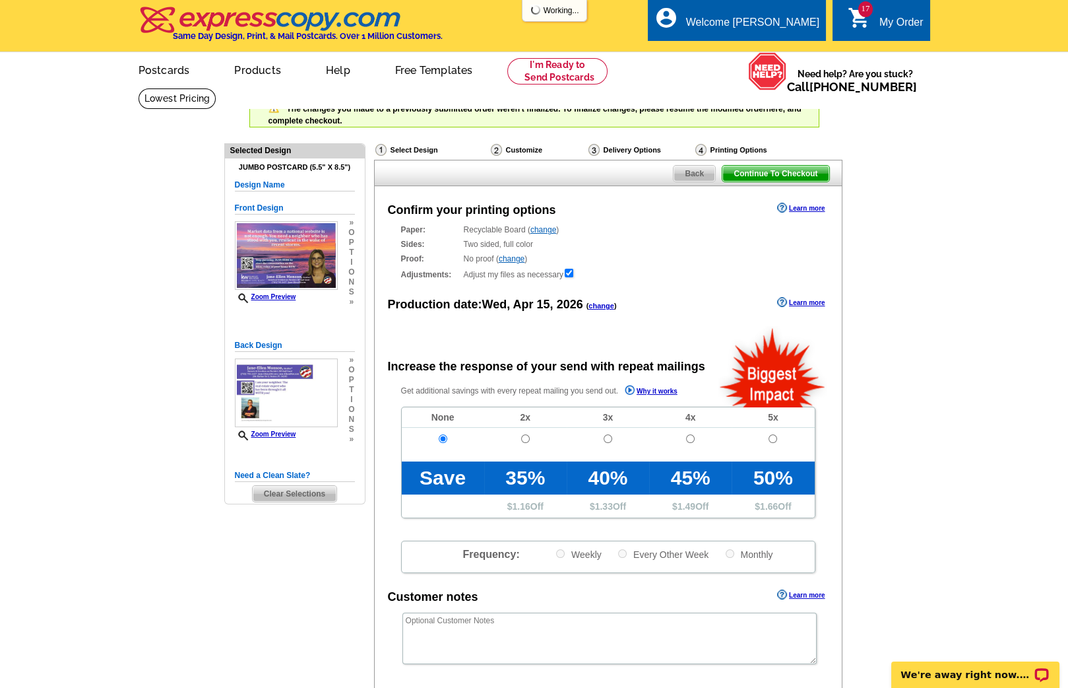
click at [597, 303] on link "change" at bounding box center [602, 306] width 26 height 8
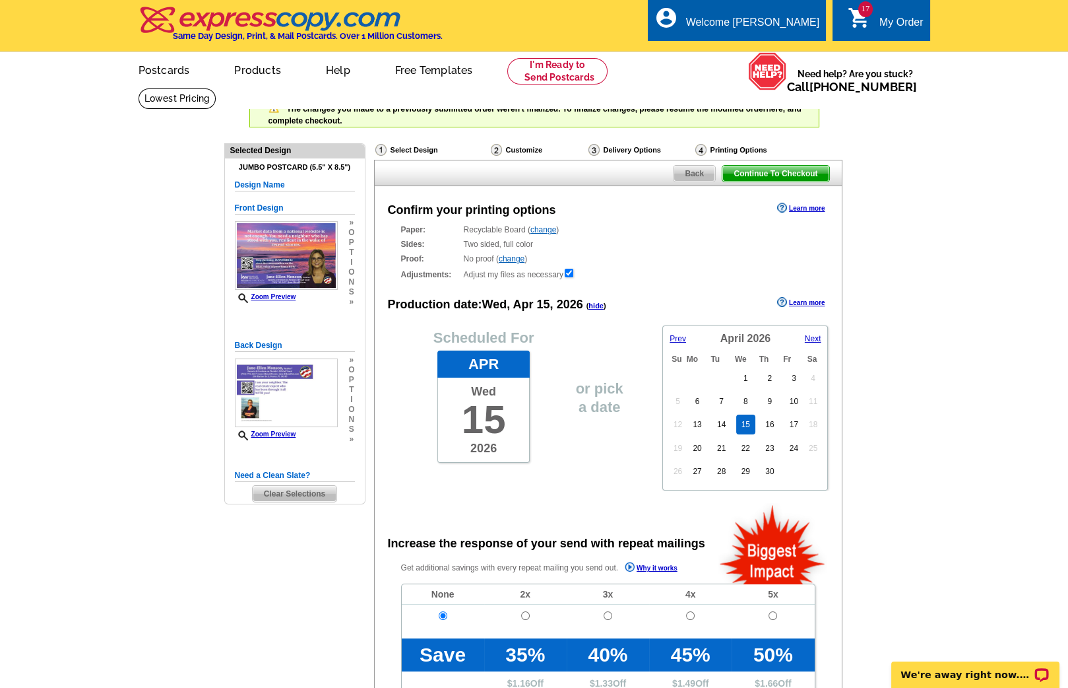
click at [674, 334] on span "Prev" at bounding box center [678, 338] width 16 height 9
click at [809, 339] on span "Next" at bounding box center [813, 338] width 16 height 9
click at [769, 377] on link "2" at bounding box center [770, 378] width 15 height 20
click at [746, 170] on span "Continue To Checkout" at bounding box center [776, 174] width 106 height 16
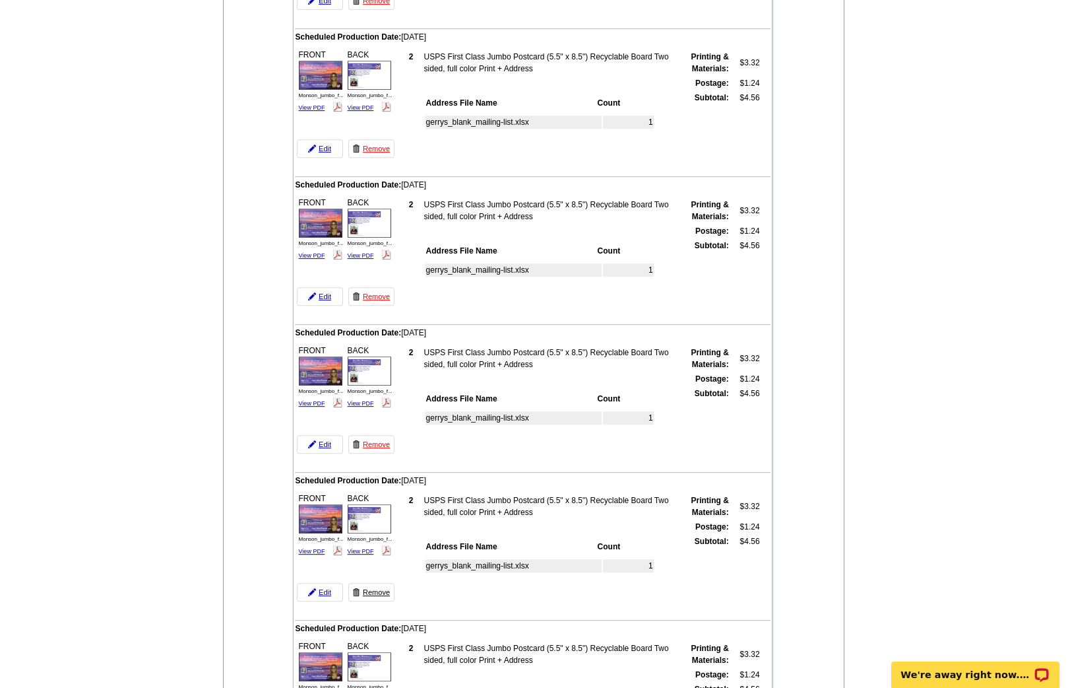
scroll to position [1177, 0]
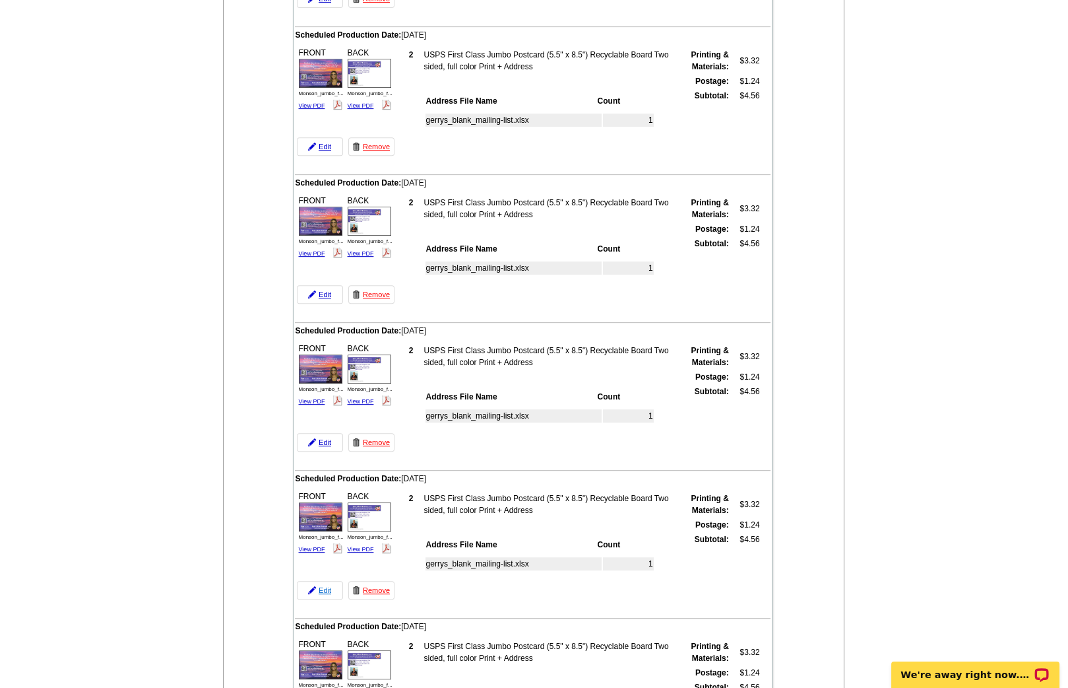
click at [325, 581] on link "Edit" at bounding box center [320, 590] width 46 height 18
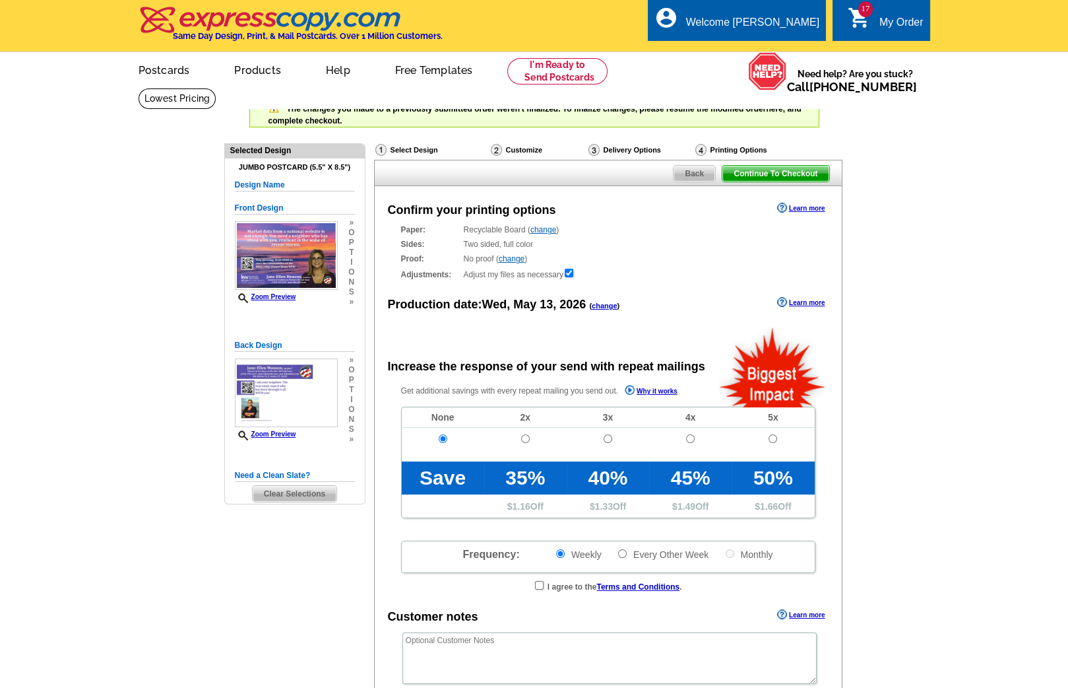
radio input "false"
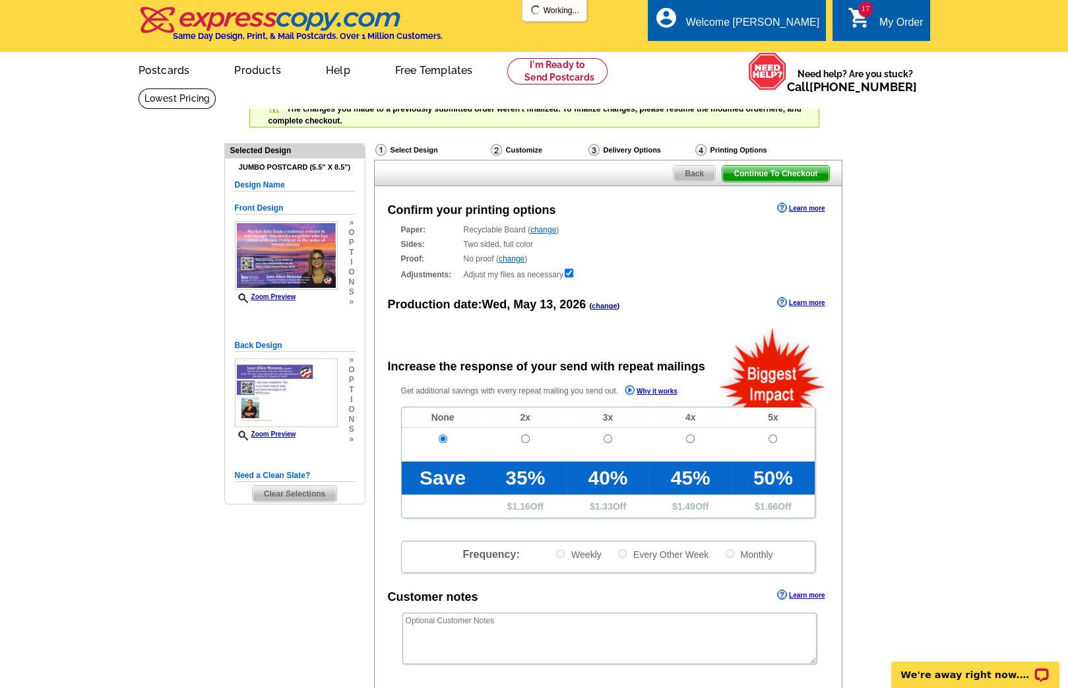
click at [599, 307] on link "change" at bounding box center [605, 306] width 26 height 8
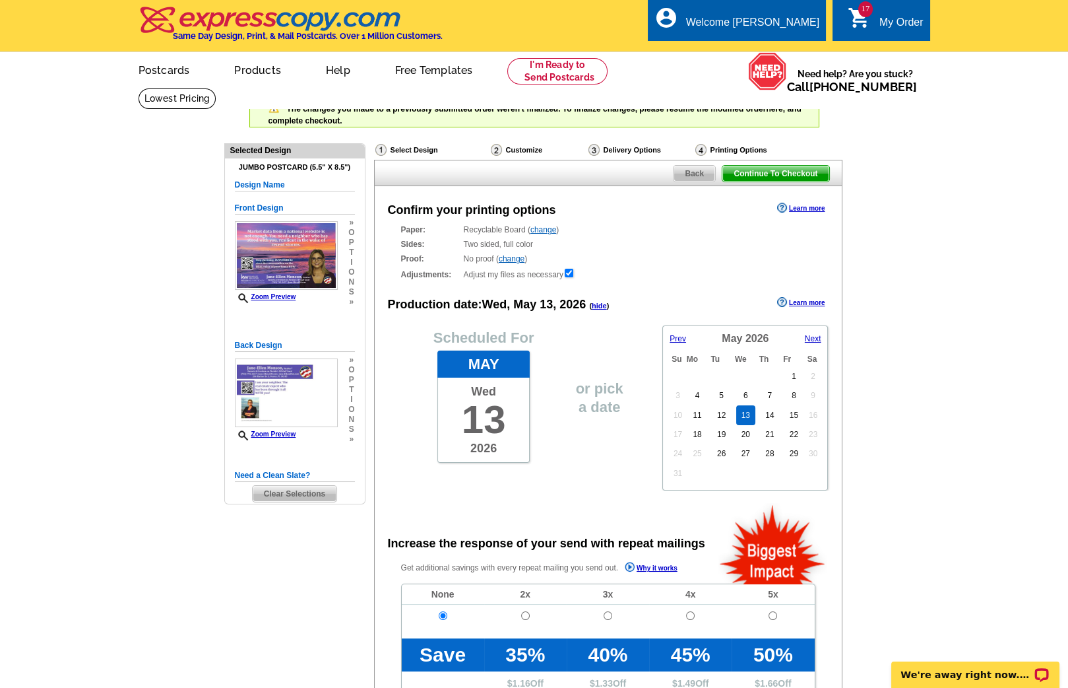
click at [809, 338] on span "Next" at bounding box center [813, 338] width 16 height 9
click at [670, 336] on span "Prev" at bounding box center [678, 338] width 16 height 9
click at [776, 442] on link "23" at bounding box center [769, 448] width 19 height 20
click at [803, 174] on span "Continue To Checkout" at bounding box center [776, 174] width 106 height 16
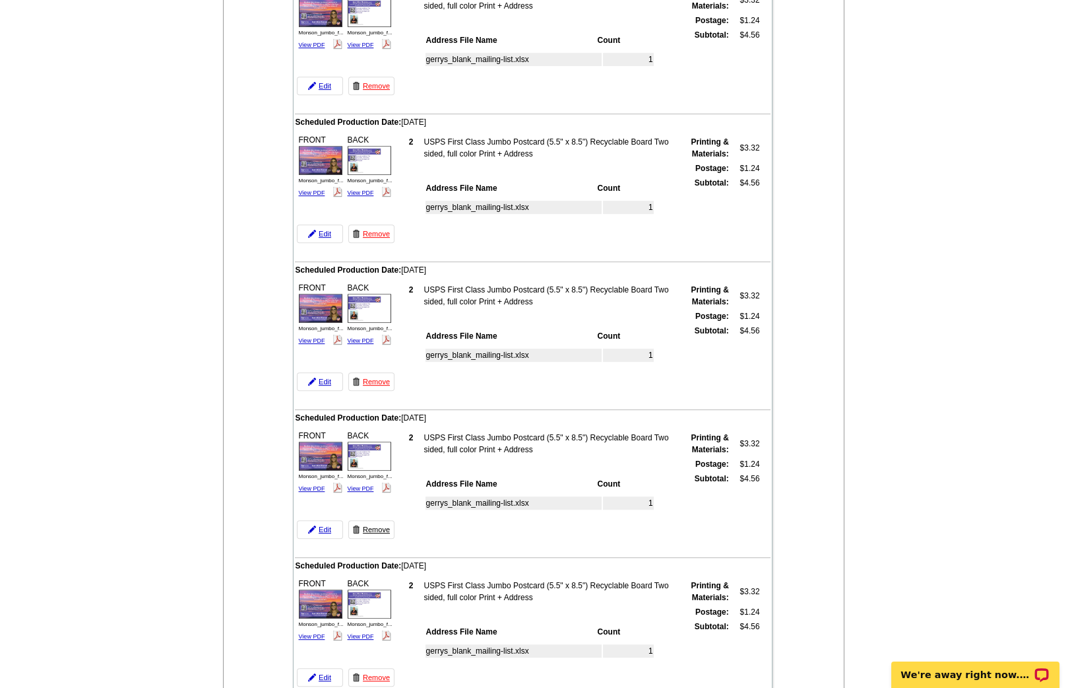
scroll to position [1388, 0]
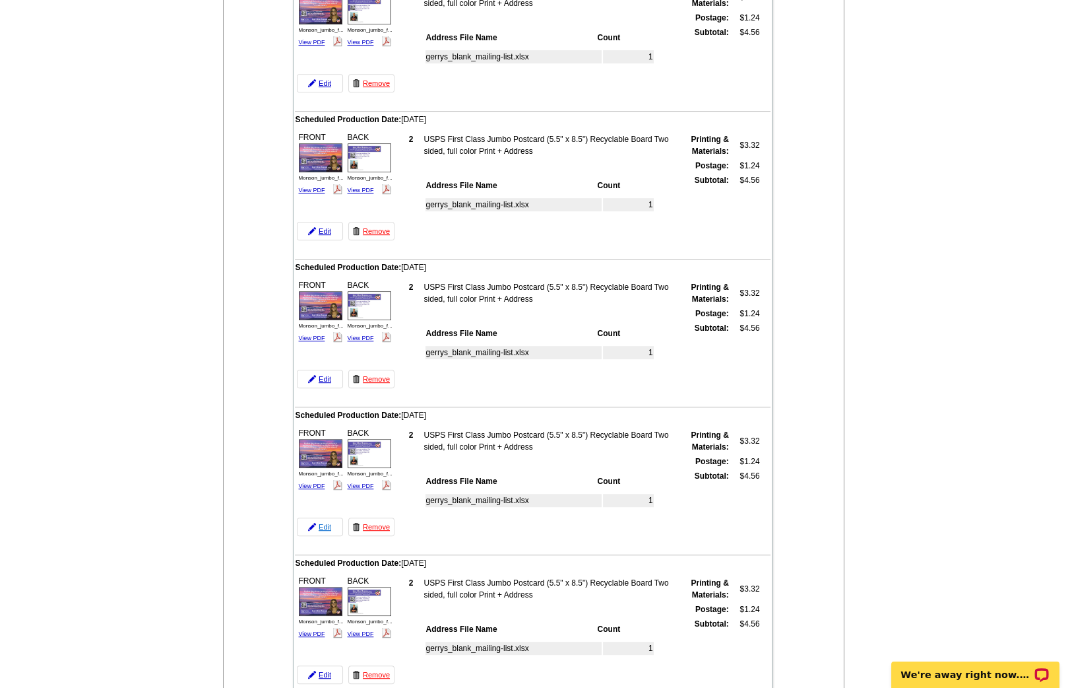
click at [326, 517] on link "Edit" at bounding box center [320, 526] width 46 height 18
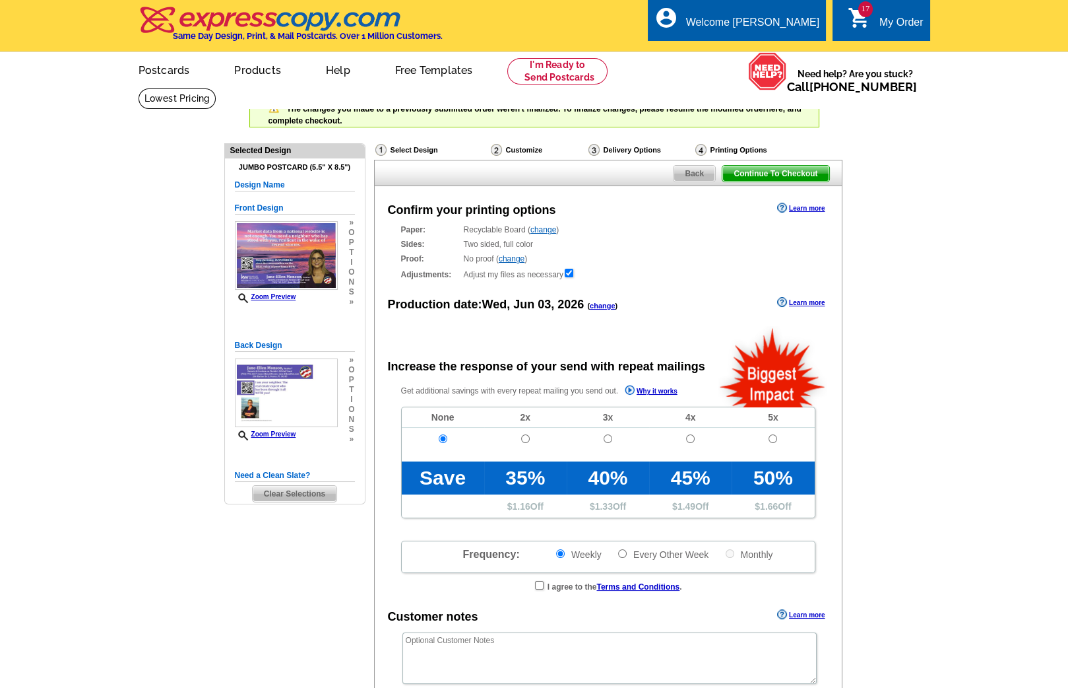
radio input "false"
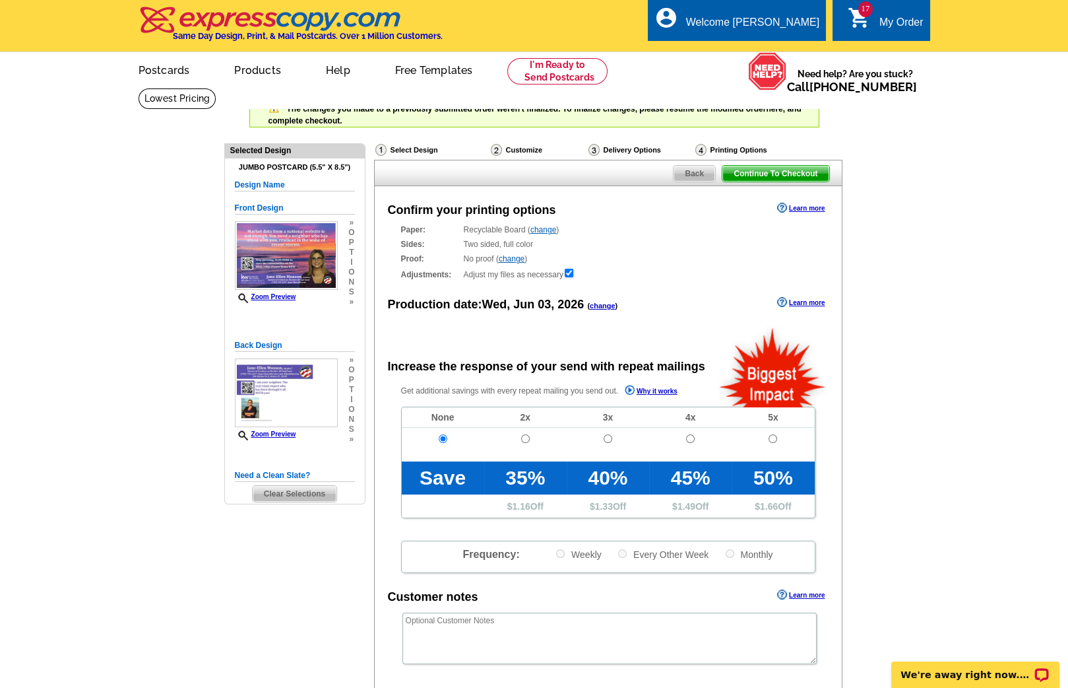
click at [603, 304] on link "change" at bounding box center [603, 306] width 26 height 8
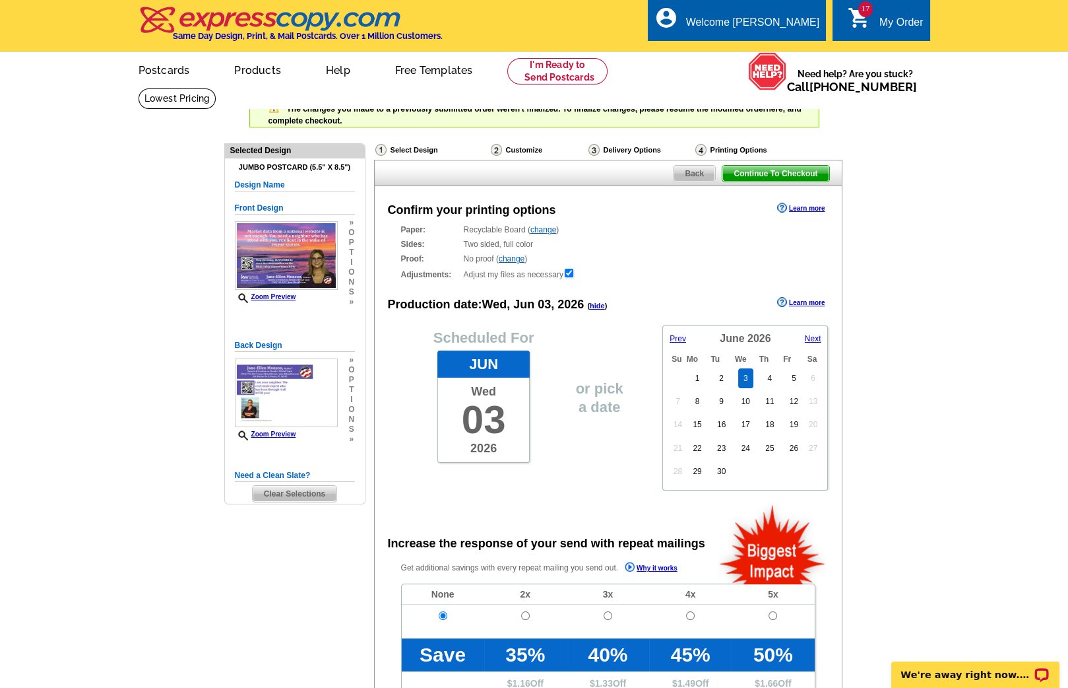
click at [814, 335] on span "Next" at bounding box center [813, 338] width 16 height 9
click at [676, 335] on span "Prev" at bounding box center [678, 338] width 16 height 9
click at [683, 334] on span "Prev" at bounding box center [678, 338] width 16 height 9
click at [812, 337] on span "Next" at bounding box center [813, 338] width 16 height 9
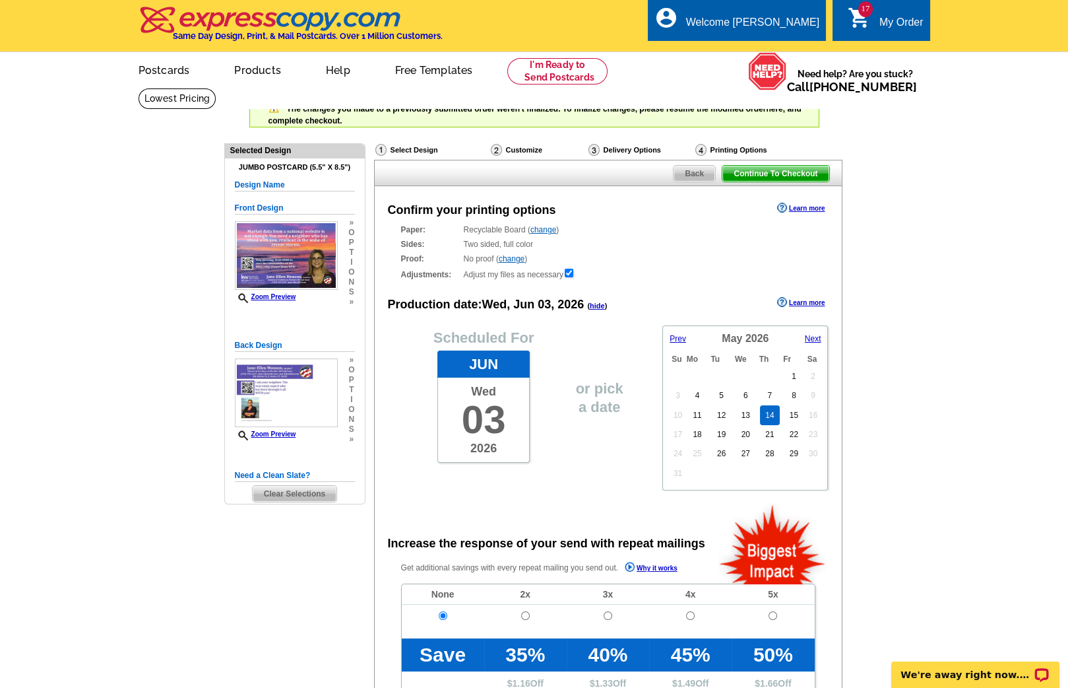
click at [771, 414] on link "14" at bounding box center [769, 415] width 19 height 20
click at [783, 173] on span "Continue To Checkout" at bounding box center [776, 174] width 106 height 16
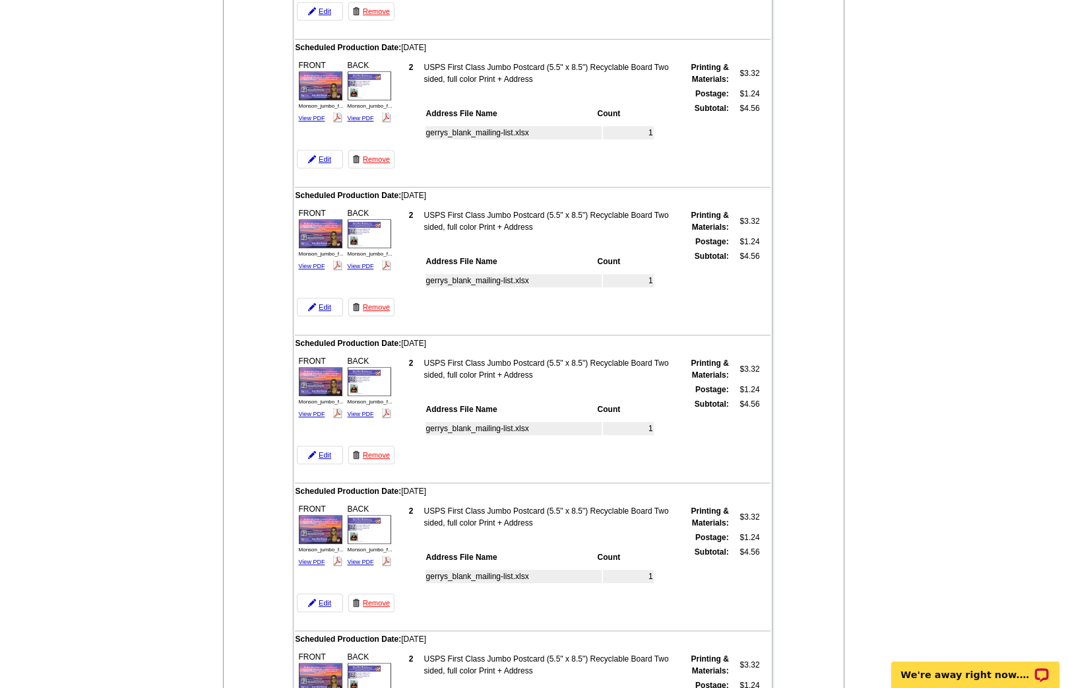
scroll to position [1508, 0]
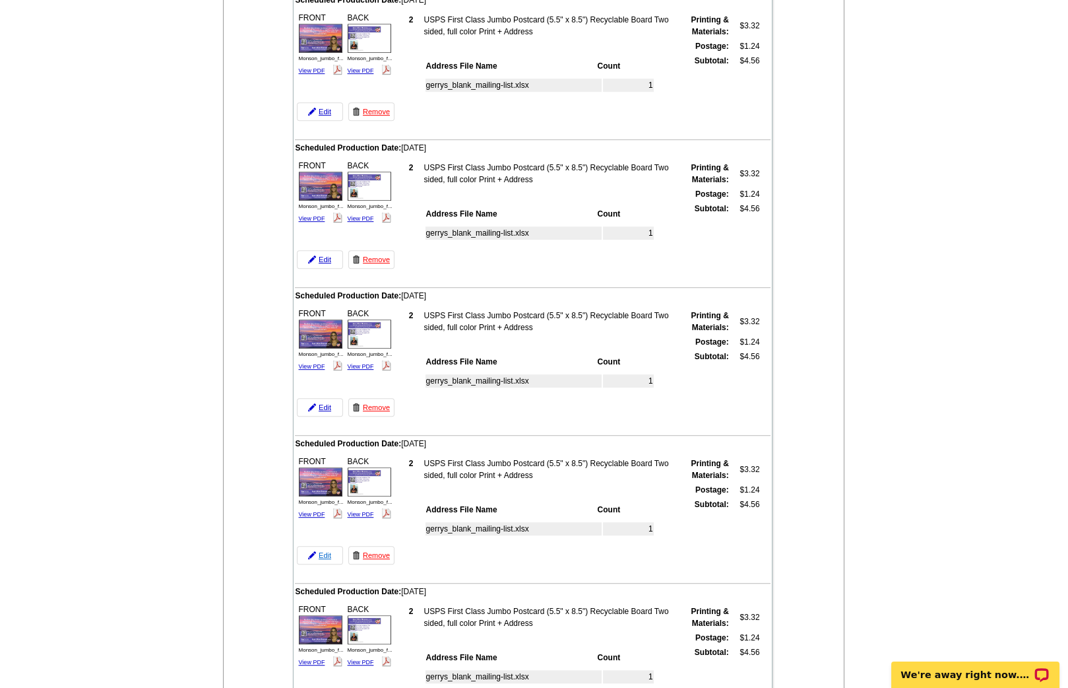
click at [323, 546] on link "Edit" at bounding box center [320, 555] width 46 height 18
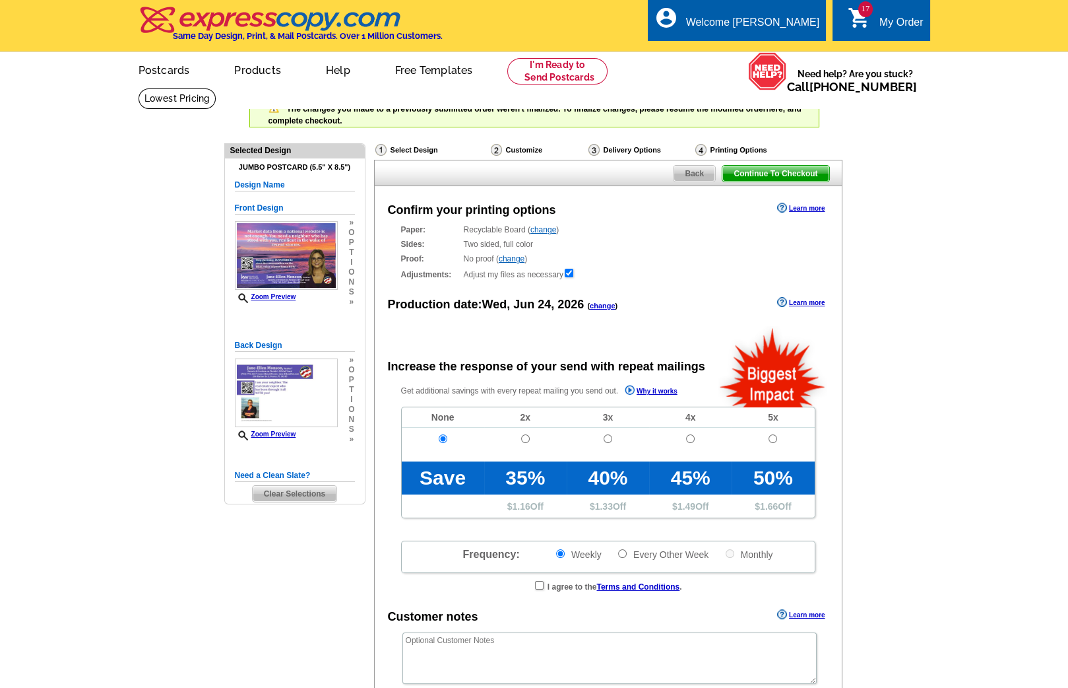
radio input "false"
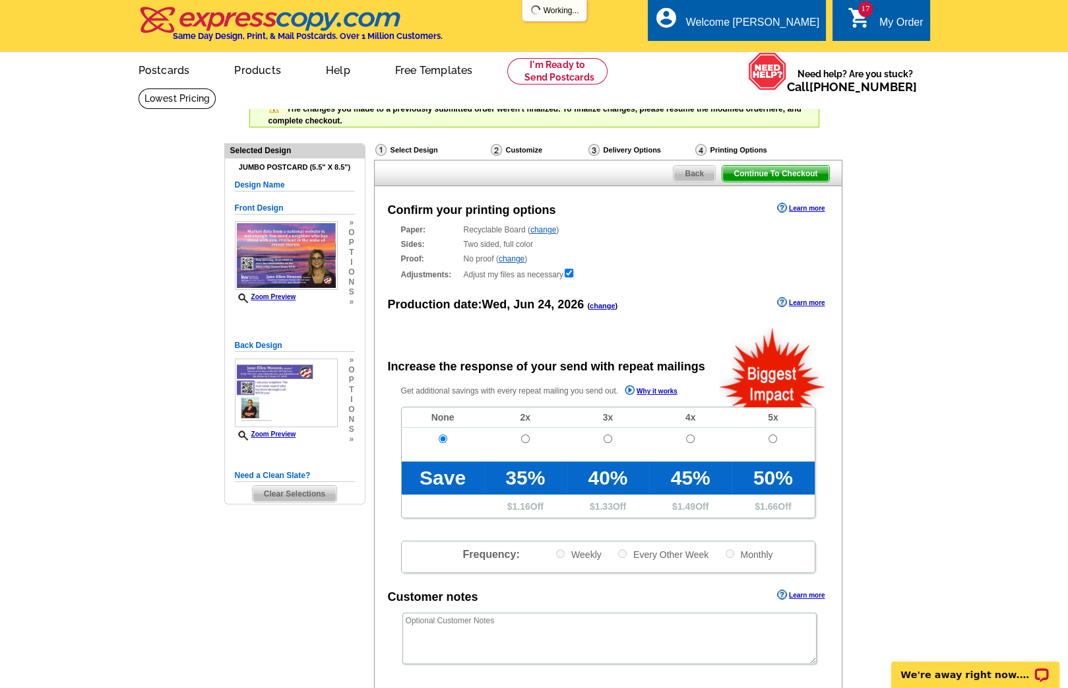
click at [604, 307] on link "change" at bounding box center [603, 306] width 26 height 8
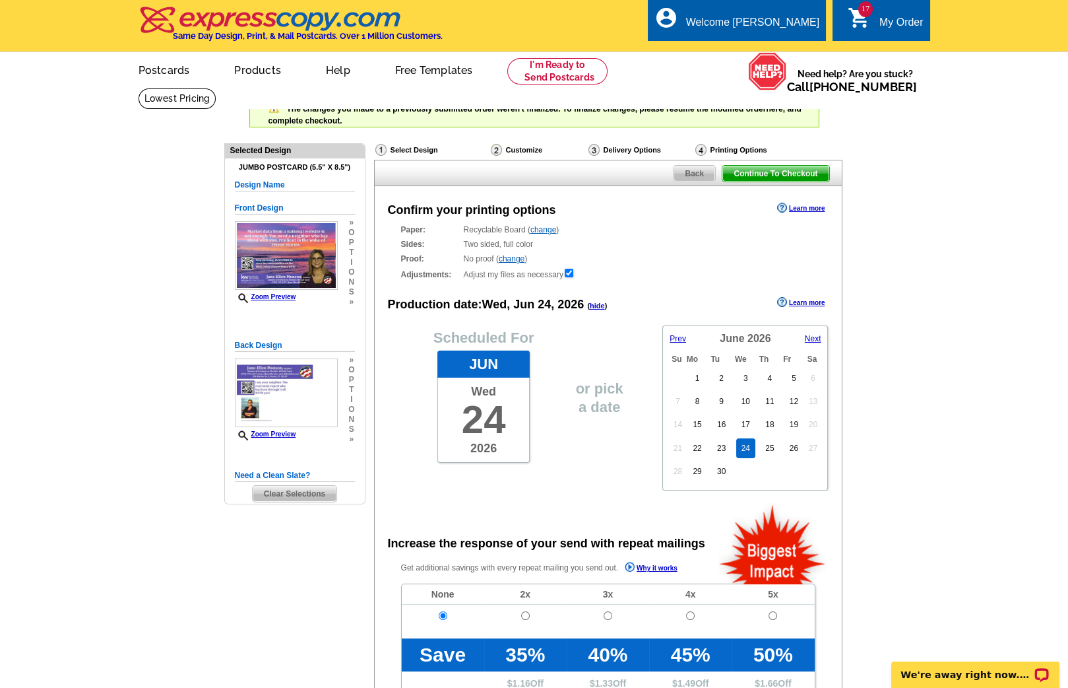
click at [675, 335] on span "Prev" at bounding box center [678, 338] width 16 height 9
click at [812, 335] on span "Next" at bounding box center [813, 338] width 16 height 9
click at [771, 375] on link "4" at bounding box center [770, 378] width 15 height 20
click at [777, 168] on span "Continue To Checkout" at bounding box center [776, 174] width 106 height 16
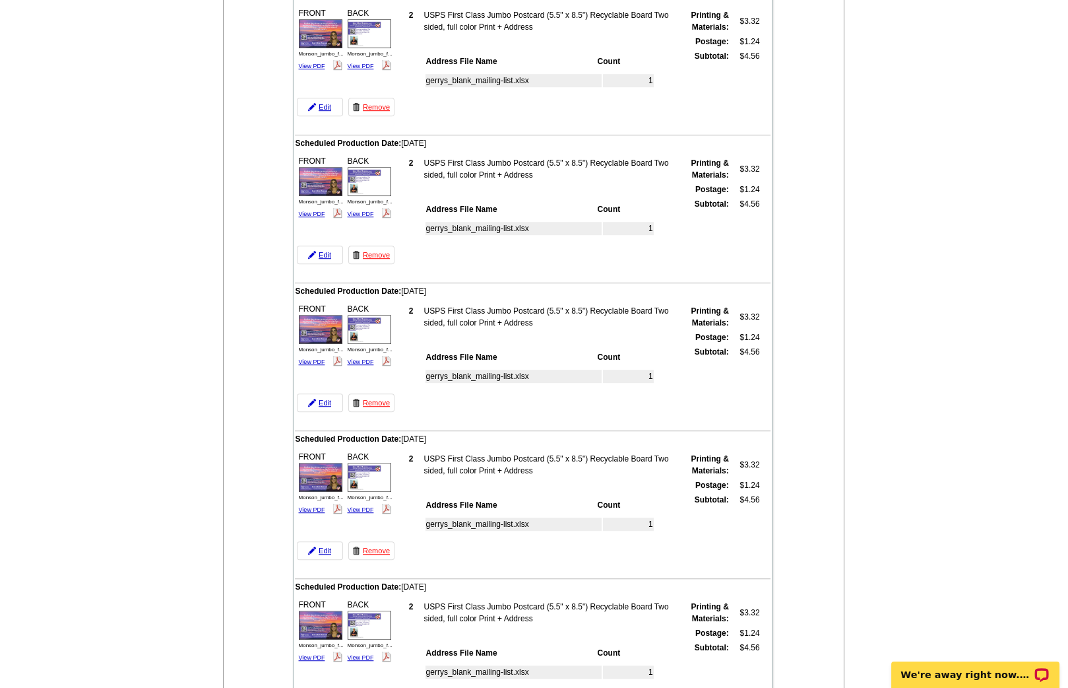
scroll to position [1662, 0]
click at [322, 540] on link "Edit" at bounding box center [320, 549] width 46 height 18
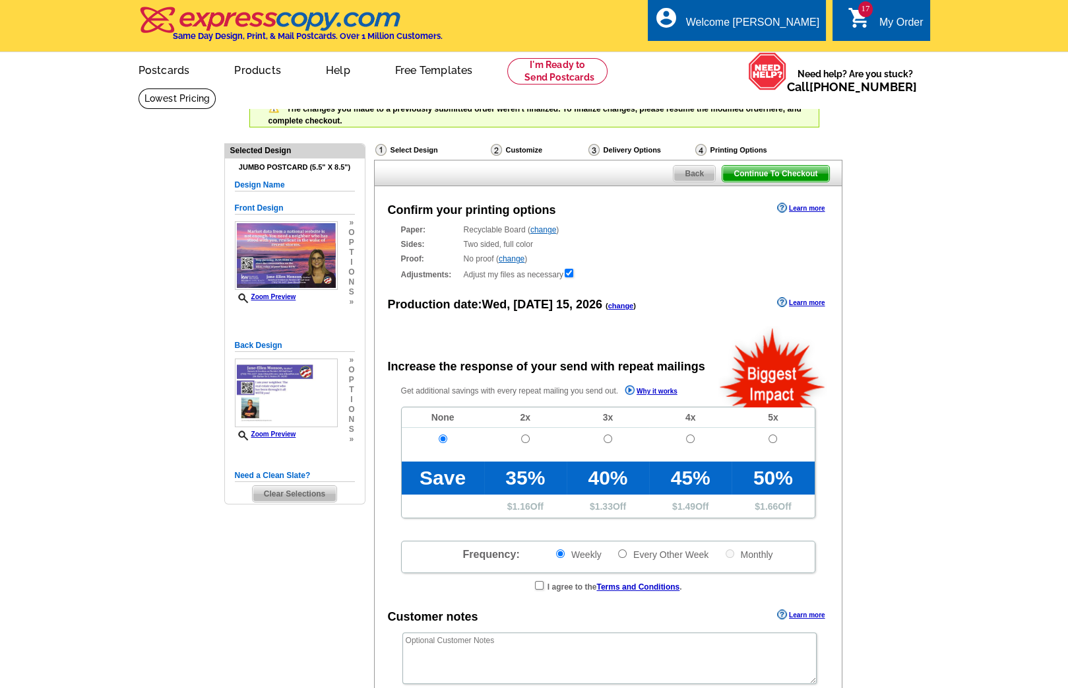
radio input "false"
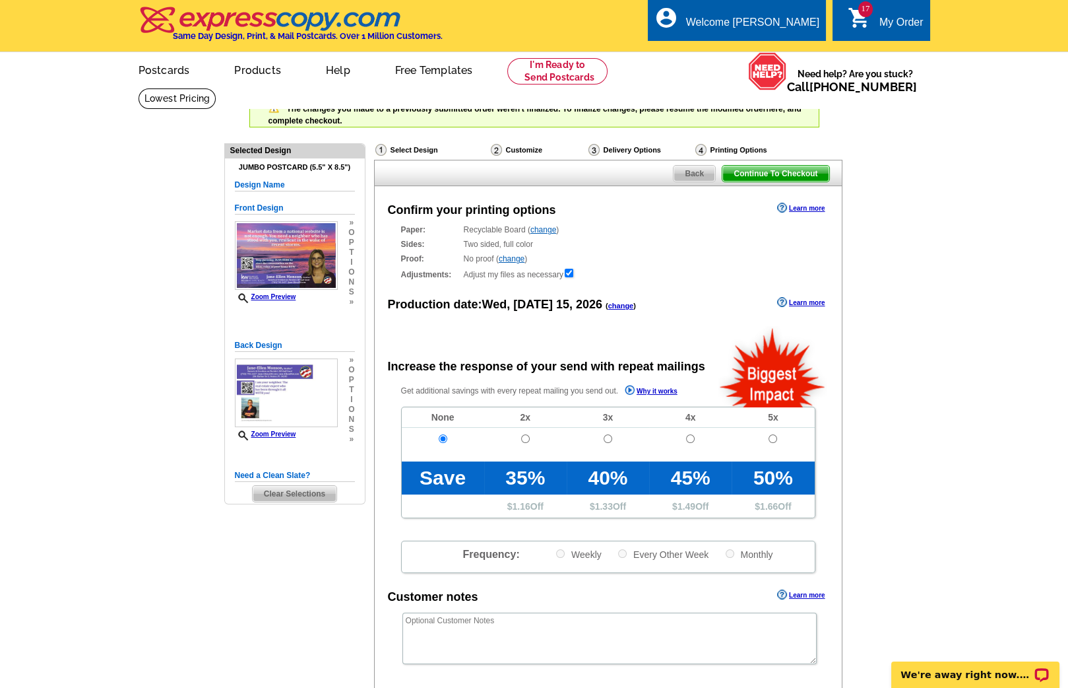
click at [608, 306] on link "change" at bounding box center [621, 306] width 26 height 8
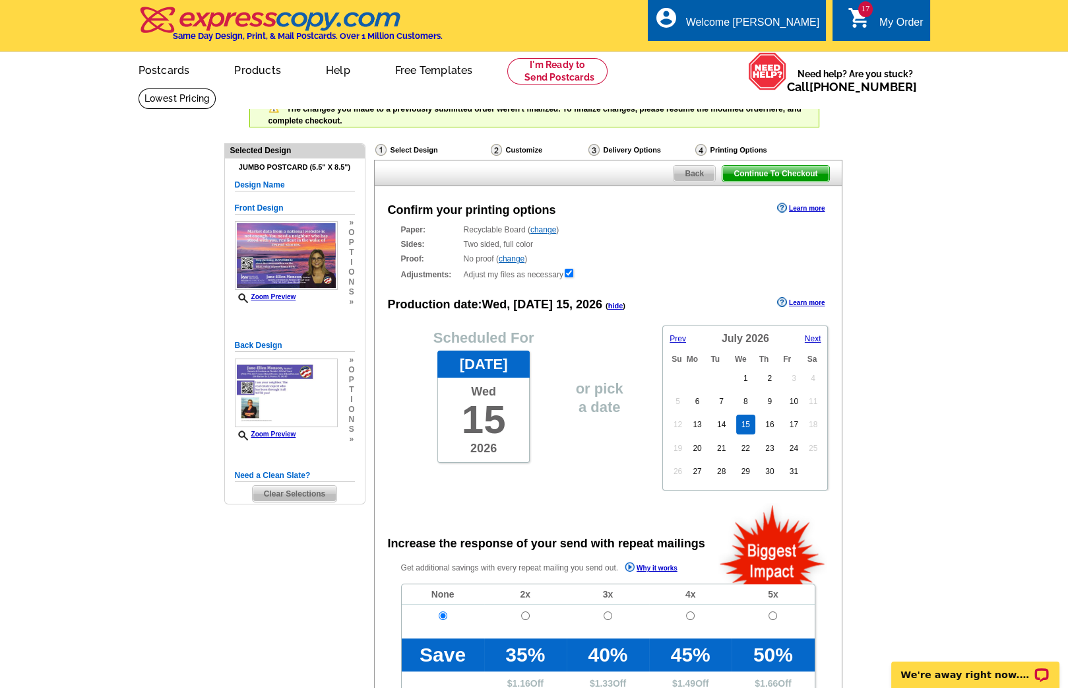
click at [678, 334] on span "Prev" at bounding box center [678, 338] width 16 height 9
click at [770, 443] on link "25" at bounding box center [769, 448] width 19 height 20
click at [792, 173] on span "Continue To Checkout" at bounding box center [776, 174] width 106 height 16
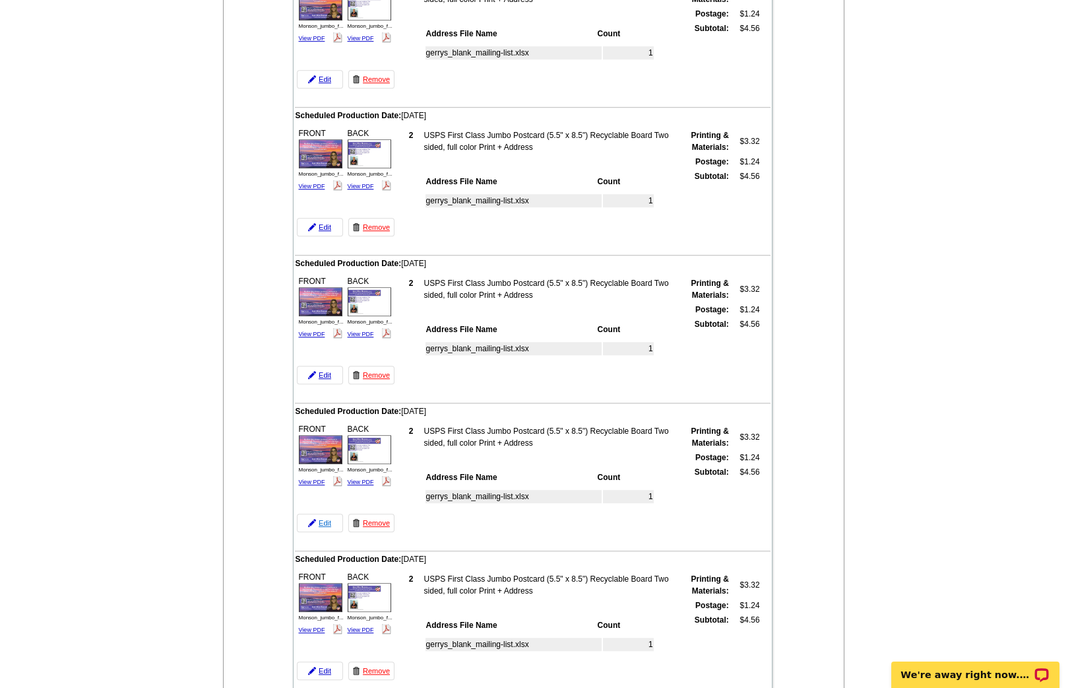
scroll to position [1838, 0]
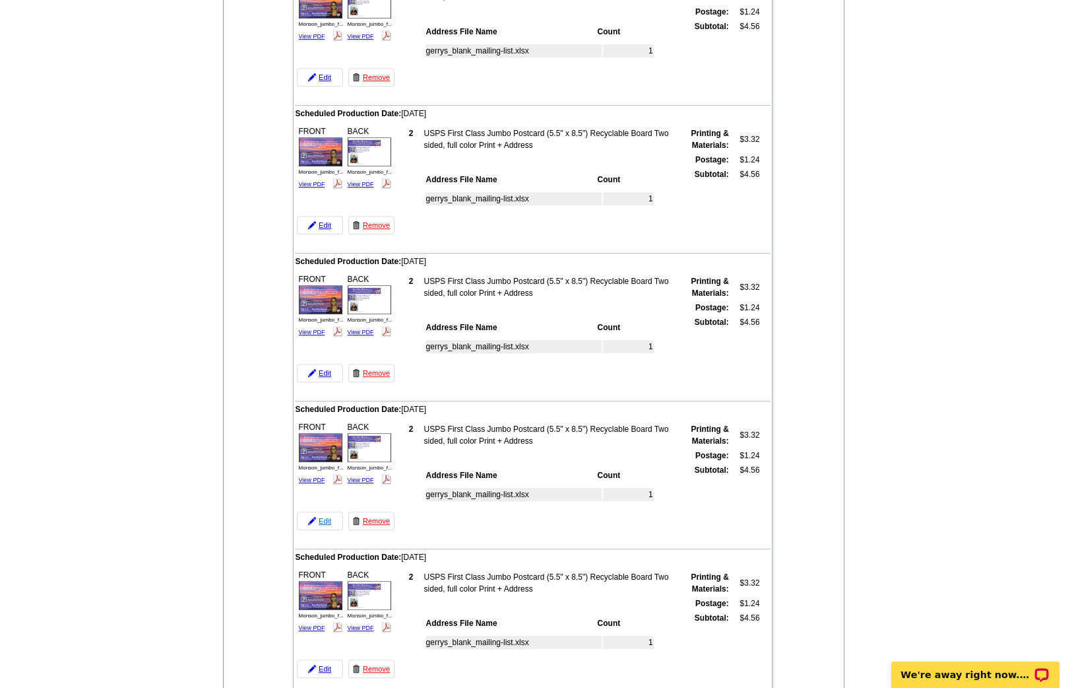
click at [322, 511] on link "Edit" at bounding box center [320, 520] width 46 height 18
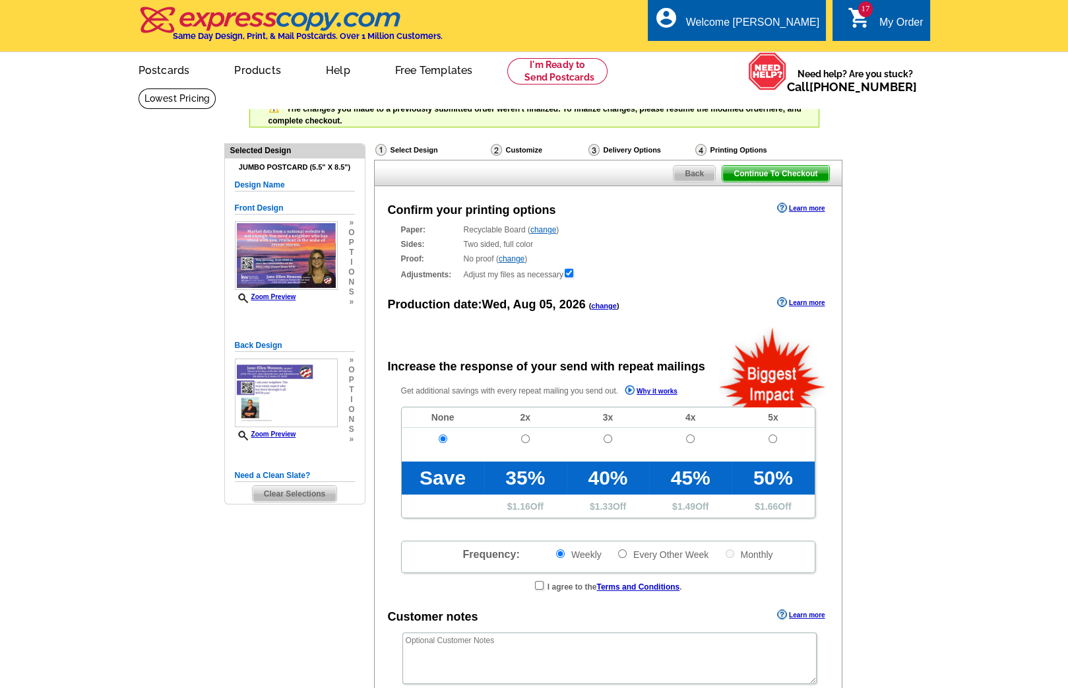
radio input "false"
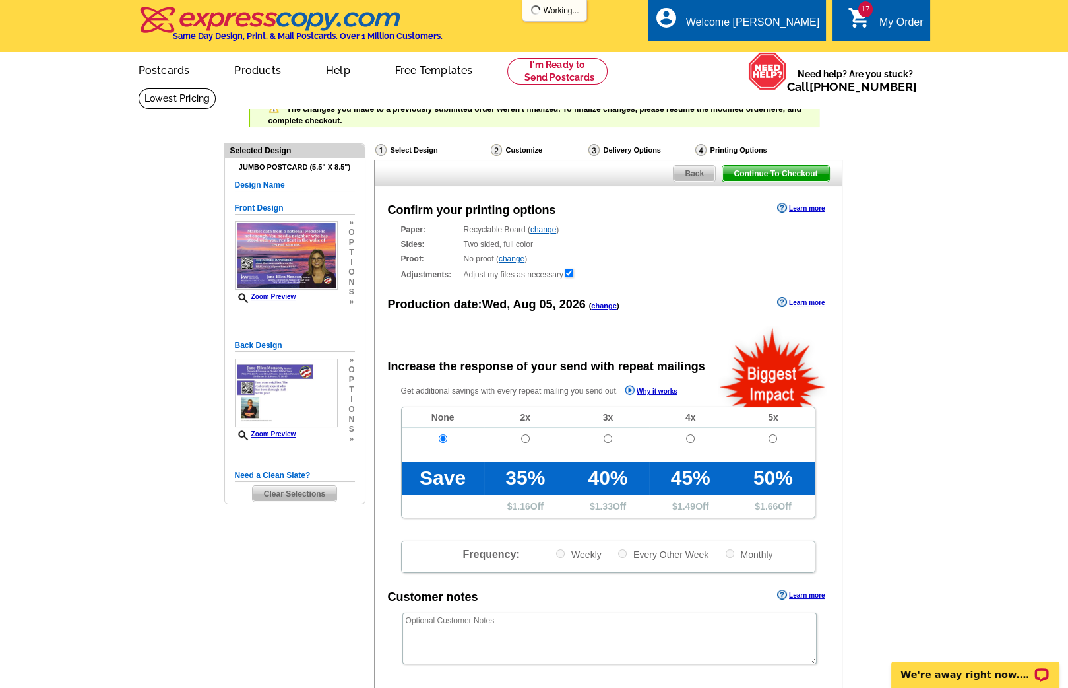
click at [603, 302] on link "change" at bounding box center [604, 306] width 26 height 8
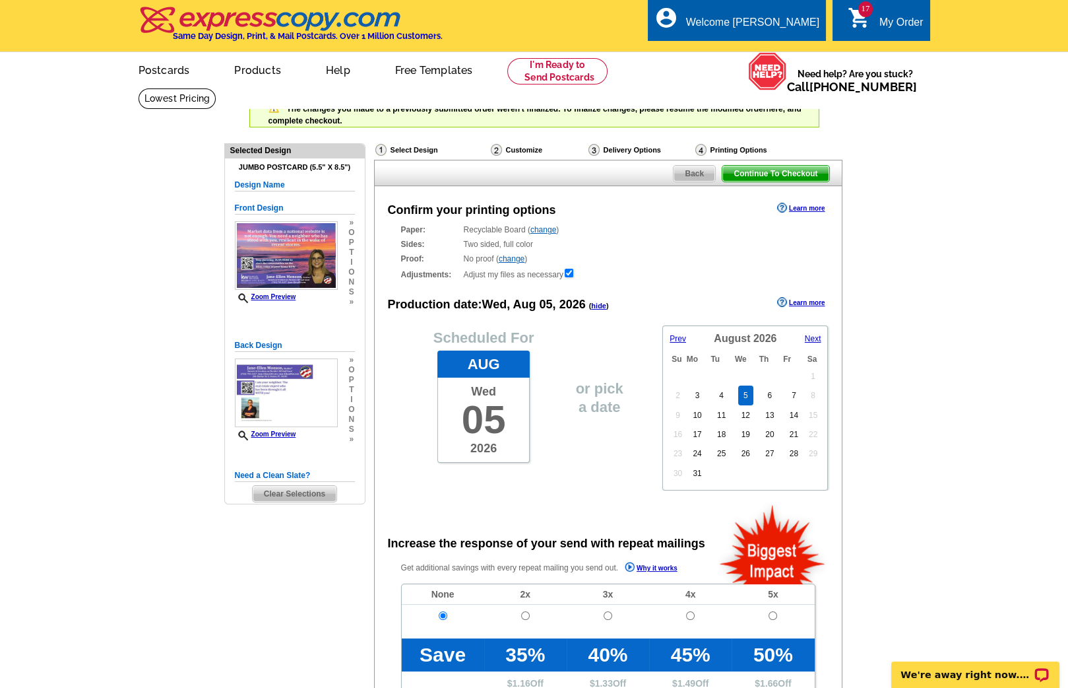
click at [676, 334] on span "Prev" at bounding box center [678, 338] width 16 height 9
click at [672, 339] on span "Prev" at bounding box center [678, 338] width 16 height 9
click at [814, 339] on span "Next" at bounding box center [813, 338] width 16 height 9
click at [773, 418] on link "16" at bounding box center [769, 424] width 19 height 20
click at [757, 170] on span "Continue To Checkout" at bounding box center [776, 174] width 106 height 16
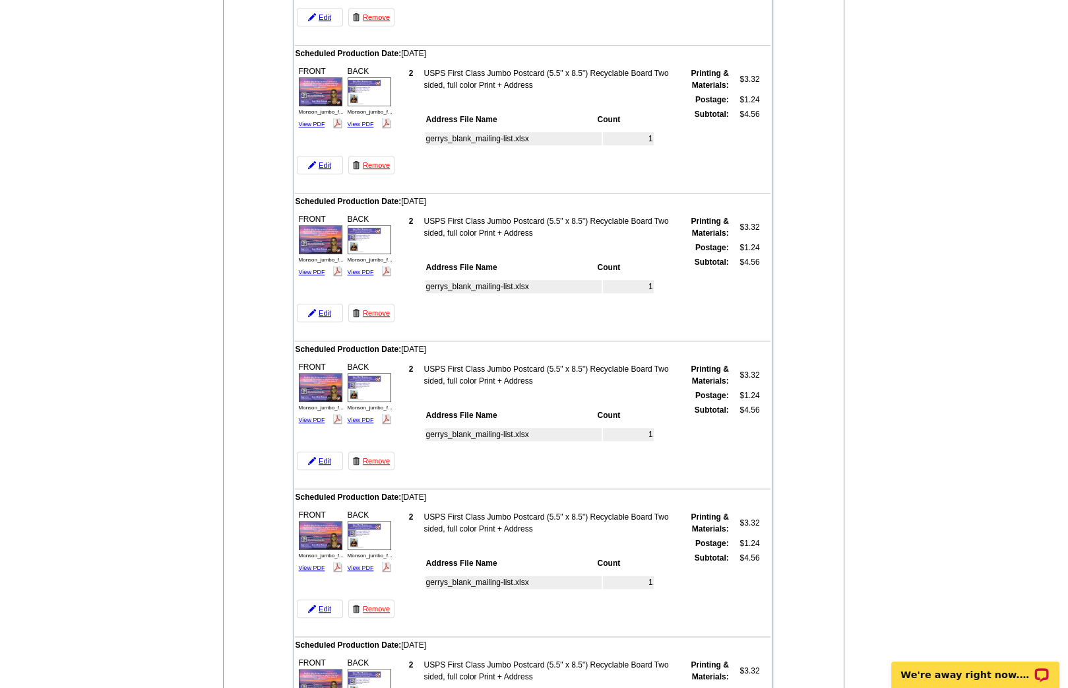
scroll to position [1899, 0]
click at [323, 598] on link "Edit" at bounding box center [320, 607] width 46 height 18
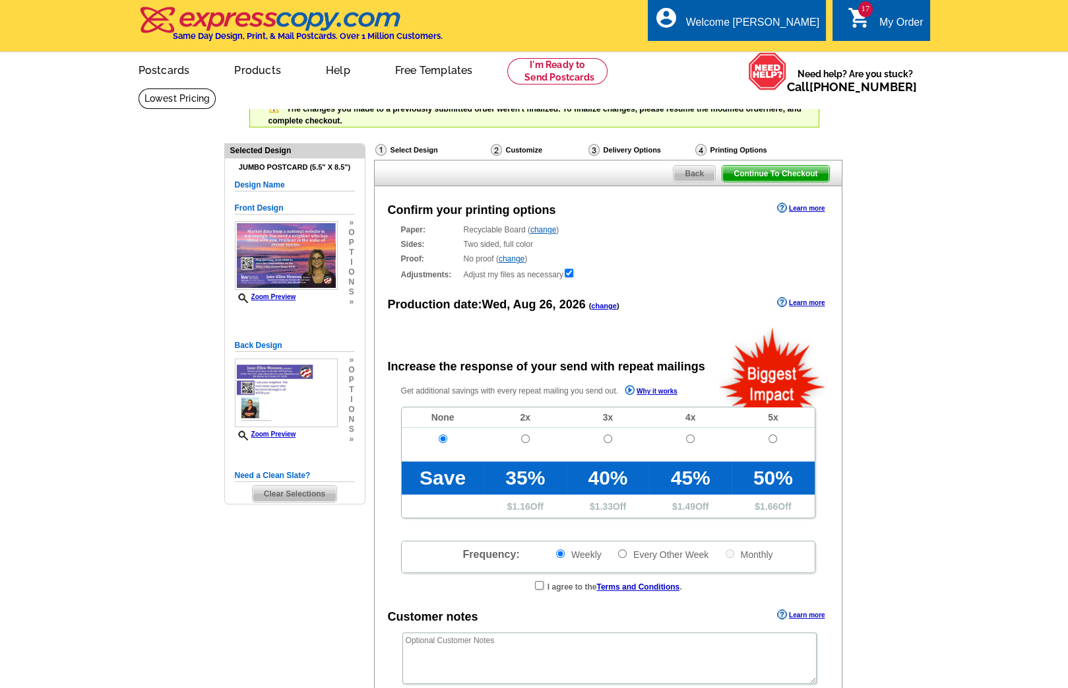
click at [607, 304] on link "change" at bounding box center [604, 306] width 26 height 8
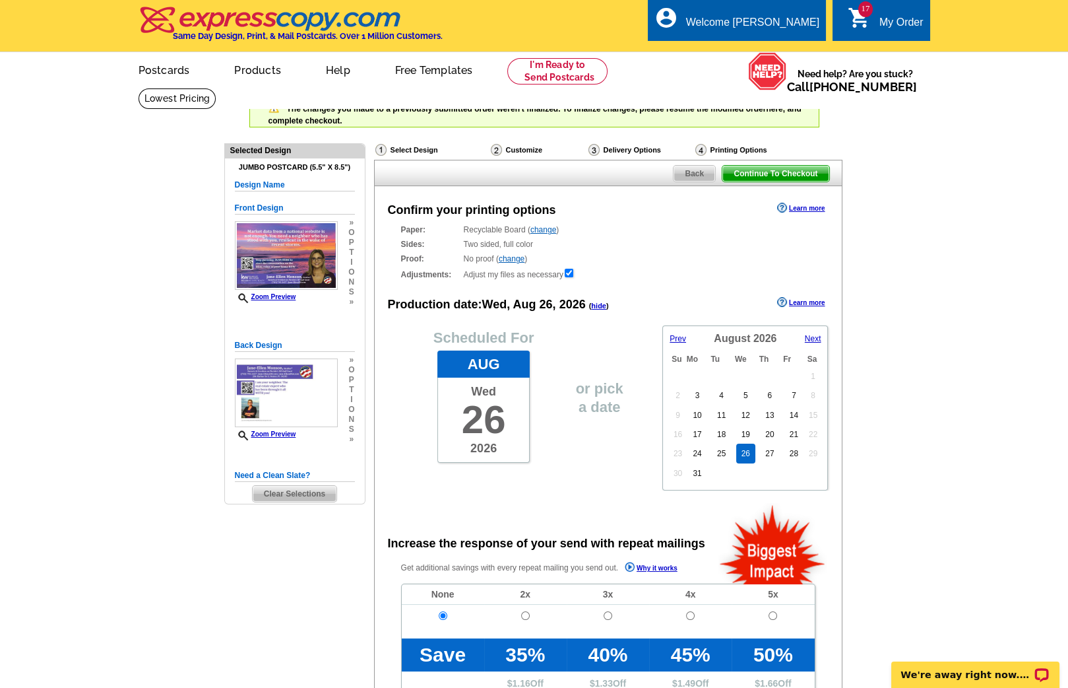
click at [674, 337] on span "Prev" at bounding box center [678, 338] width 16 height 9
click at [814, 335] on span "Next" at bounding box center [813, 338] width 16 height 9
radio input "false"
click at [767, 395] on link "6" at bounding box center [770, 395] width 15 height 20
click at [781, 166] on span "Continue To Checkout" at bounding box center [776, 174] width 106 height 16
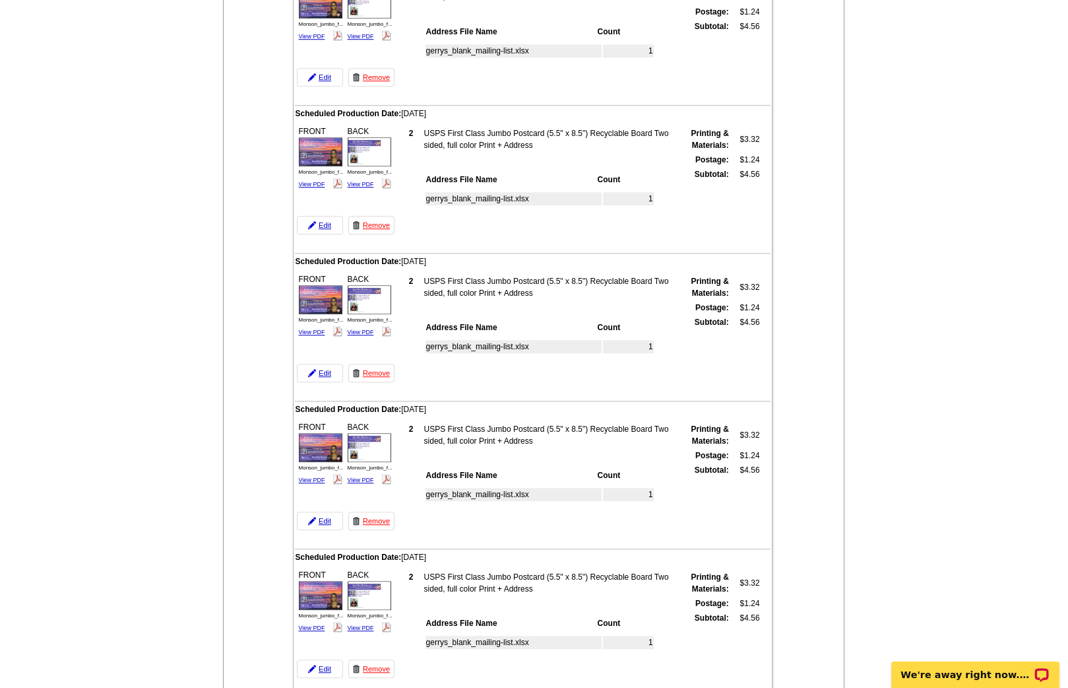
scroll to position [2135, 0]
click at [325, 510] on link "Edit" at bounding box center [320, 519] width 46 height 18
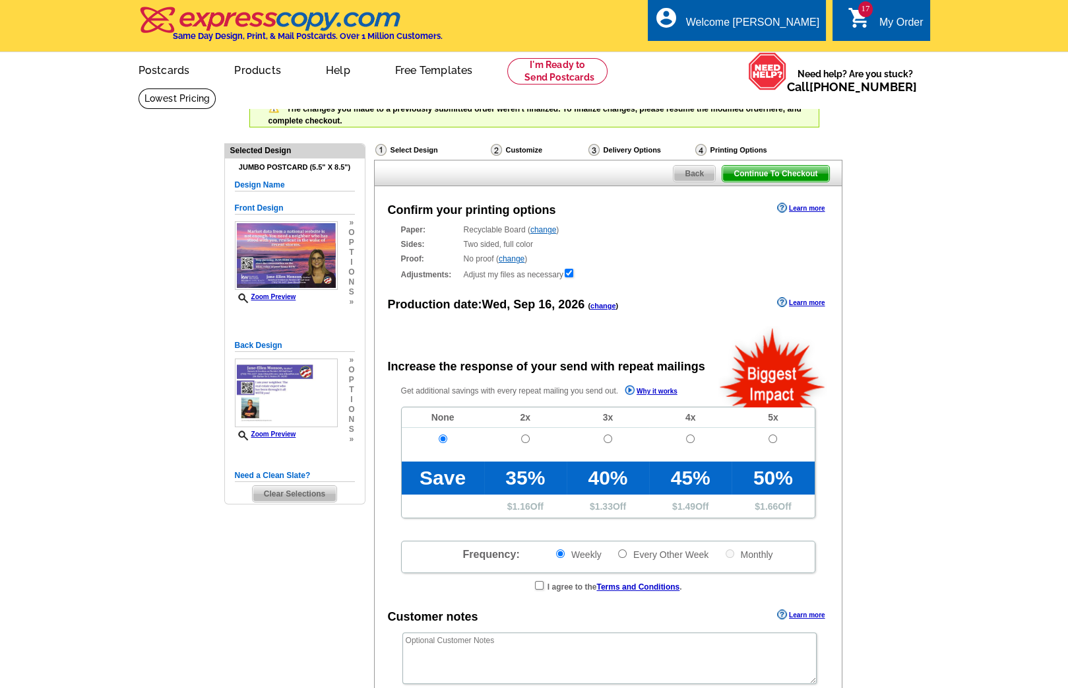
radio input "false"
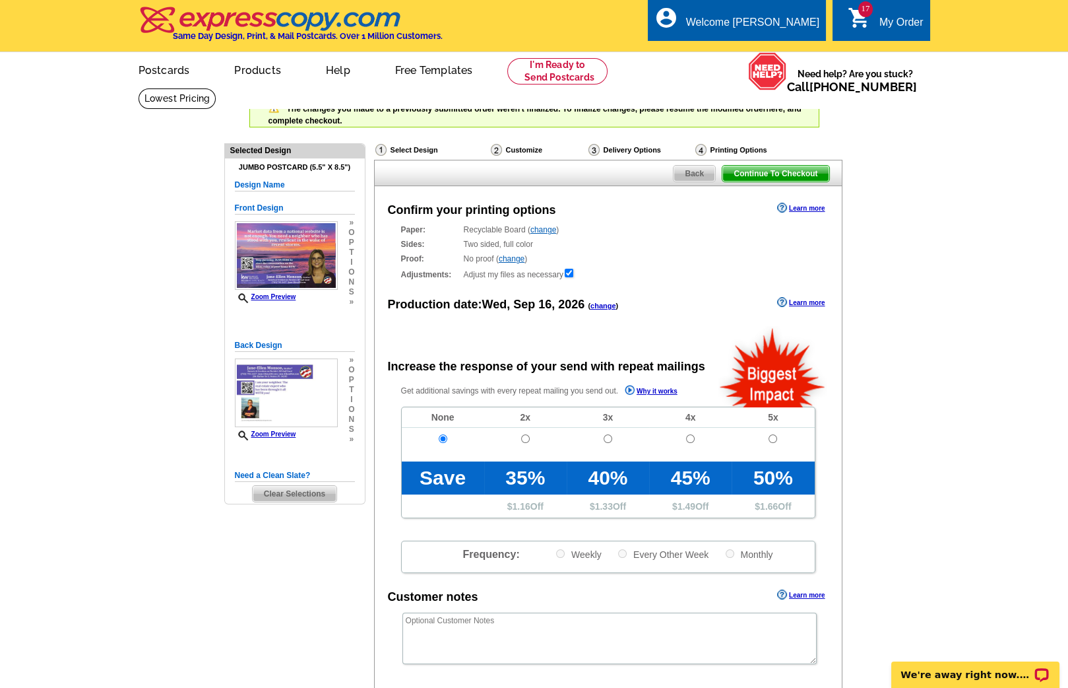
click at [605, 306] on link "change" at bounding box center [604, 306] width 26 height 8
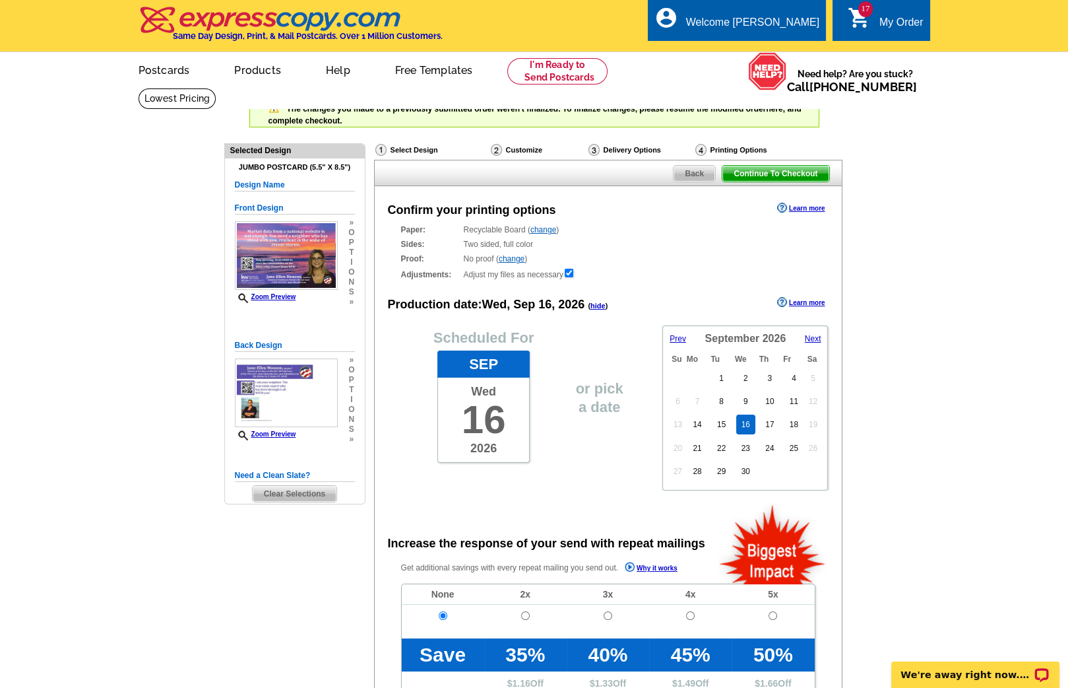
click at [676, 339] on span "Prev" at bounding box center [678, 338] width 16 height 9
click at [676, 340] on span "Prev" at bounding box center [678, 338] width 16 height 9
click at [810, 338] on span "Next" at bounding box center [813, 338] width 16 height 9
click at [768, 447] on link "27" at bounding box center [769, 453] width 19 height 20
click at [768, 172] on span "Continue To Checkout" at bounding box center [776, 174] width 106 height 16
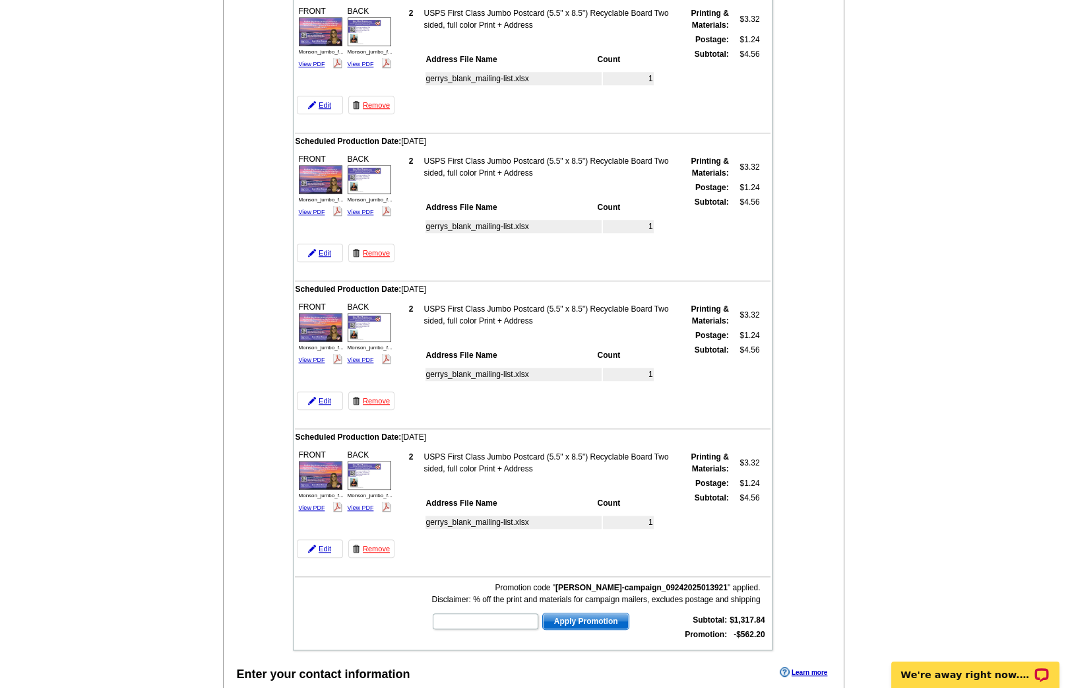
scroll to position [2257, 0]
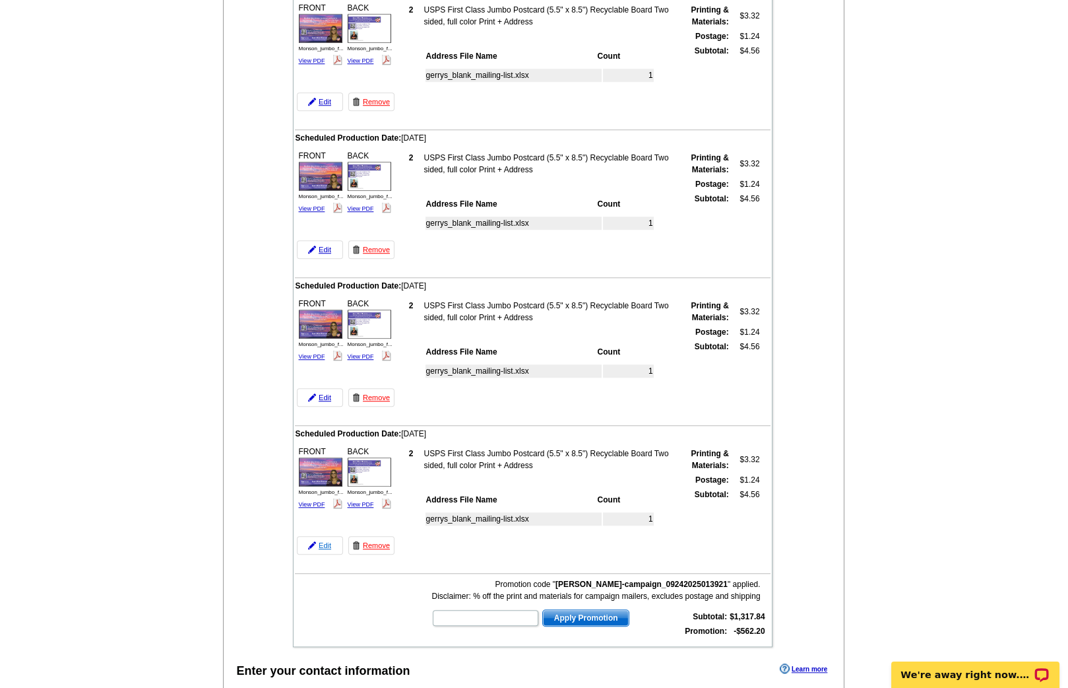
click at [321, 536] on link "Edit" at bounding box center [320, 545] width 46 height 18
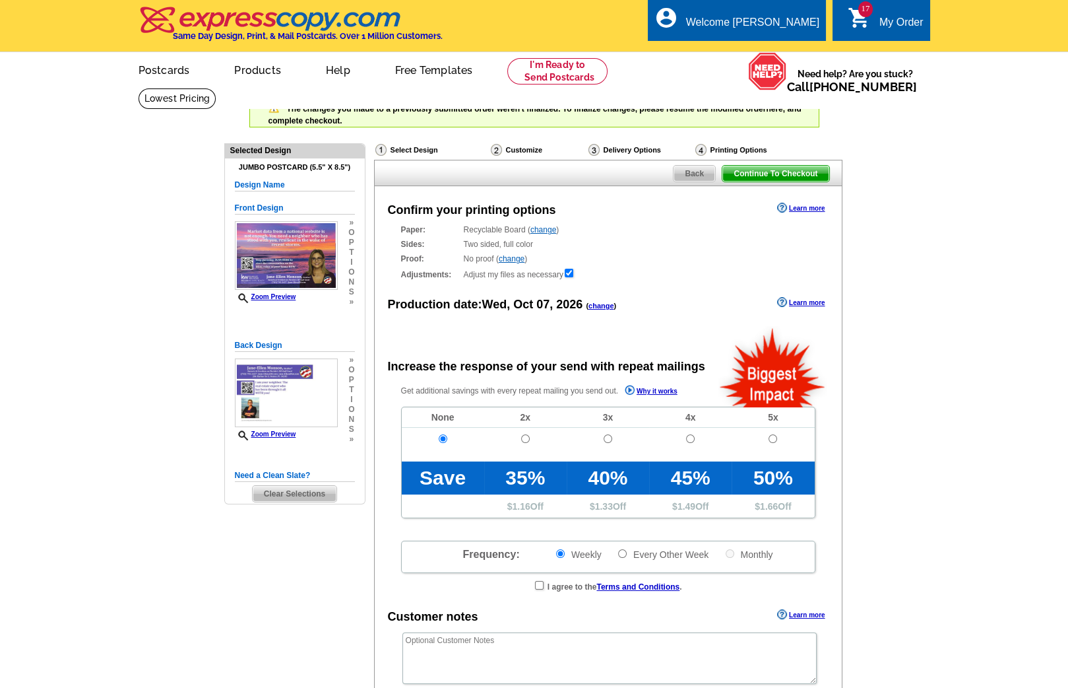
radio input "false"
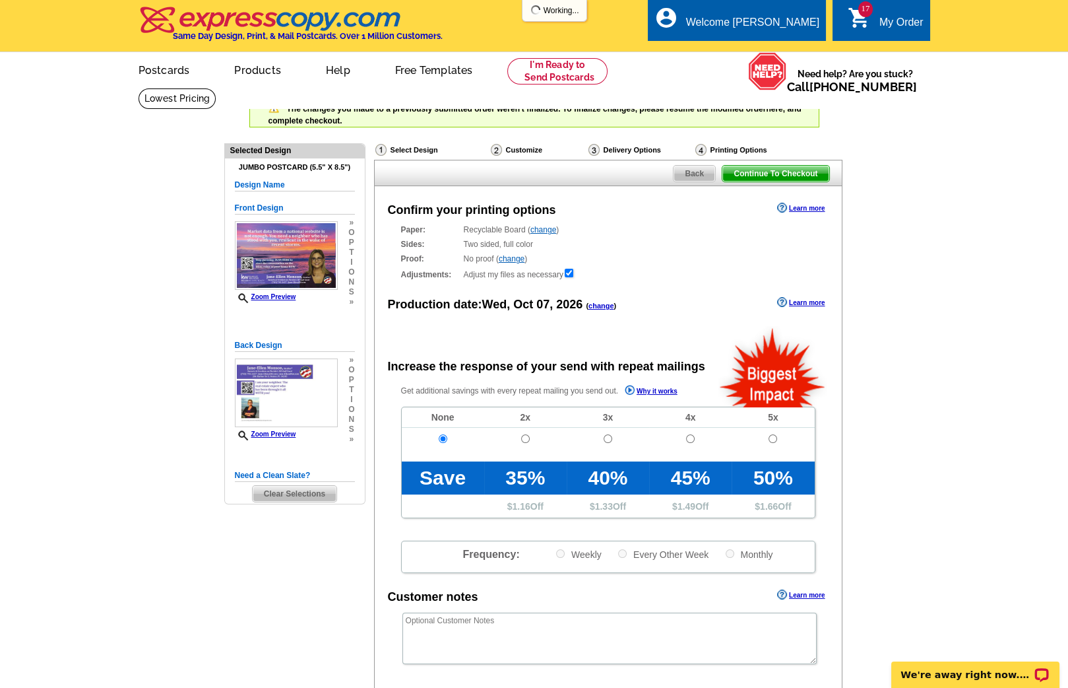
click at [602, 306] on link "change" at bounding box center [602, 306] width 26 height 8
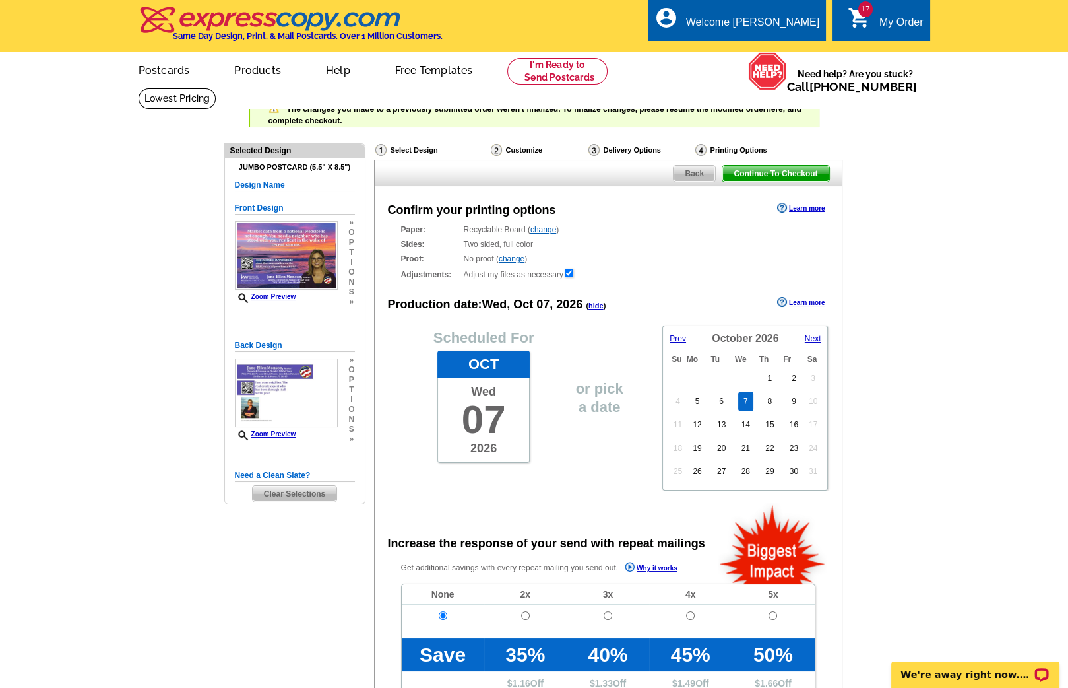
click at [678, 338] on span "Prev" at bounding box center [678, 338] width 16 height 9
click at [680, 336] on span "Prev" at bounding box center [678, 338] width 16 height 9
click at [812, 334] on span "Next" at bounding box center [813, 338] width 16 height 9
click at [771, 414] on link "17" at bounding box center [769, 424] width 19 height 20
click at [789, 175] on span "Continue To Checkout" at bounding box center [776, 174] width 106 height 16
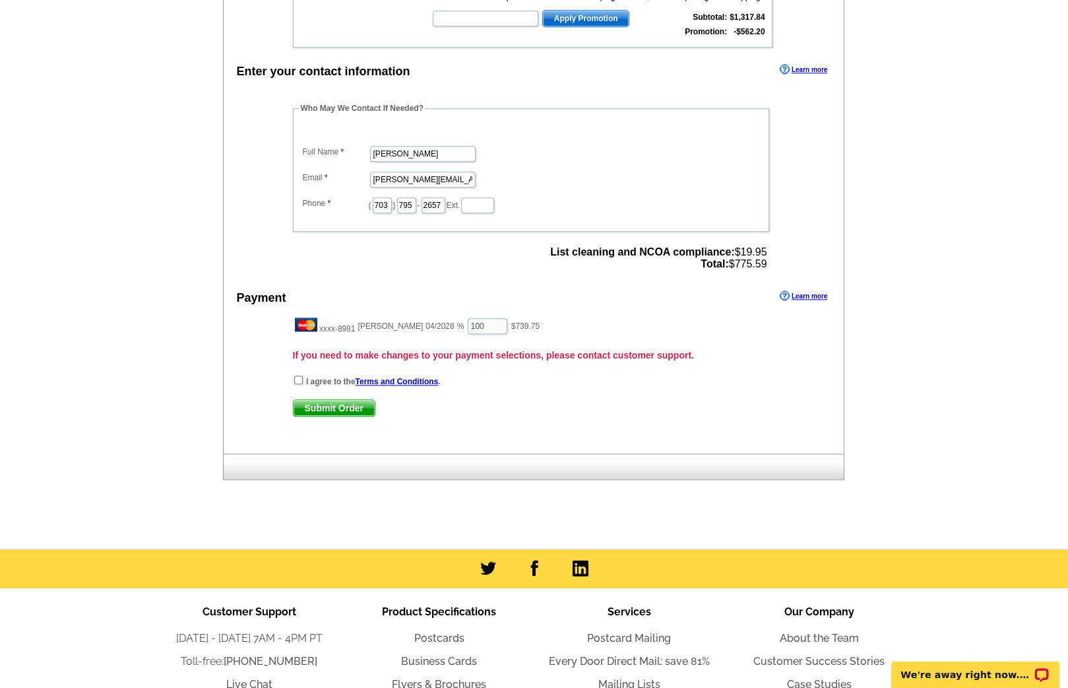
scroll to position [2868, 0]
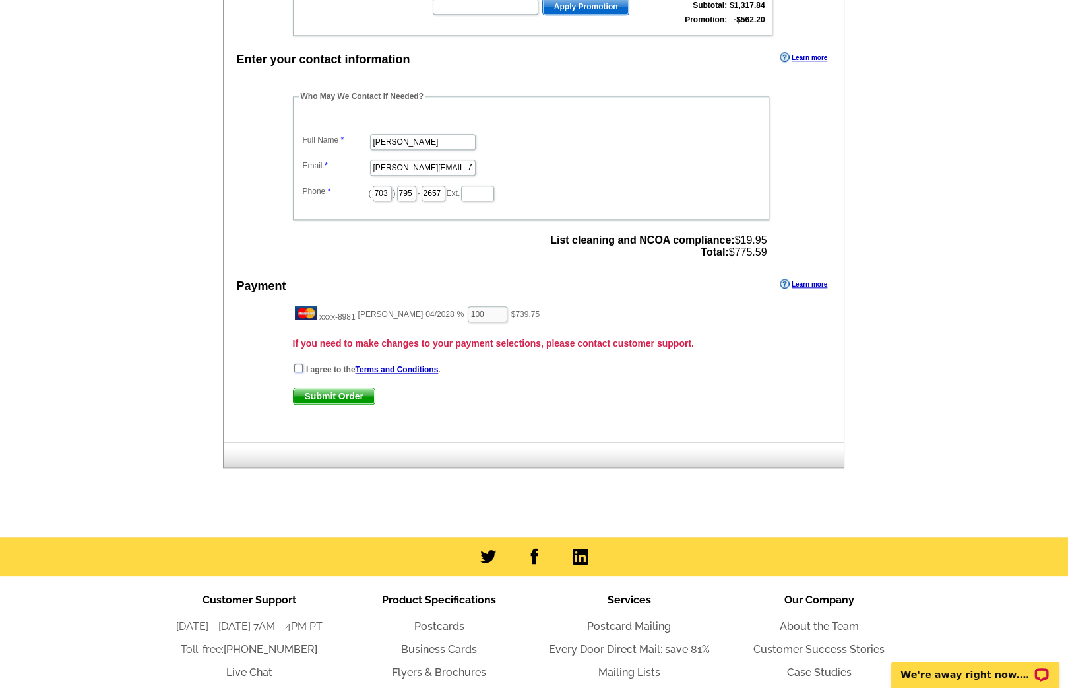
click at [298, 364] on input "checkbox" at bounding box center [298, 368] width 9 height 9
checkbox input "true"
click at [309, 388] on span "Submit Order" at bounding box center [334, 396] width 81 height 16
